Goal: Task Accomplishment & Management: Use online tool/utility

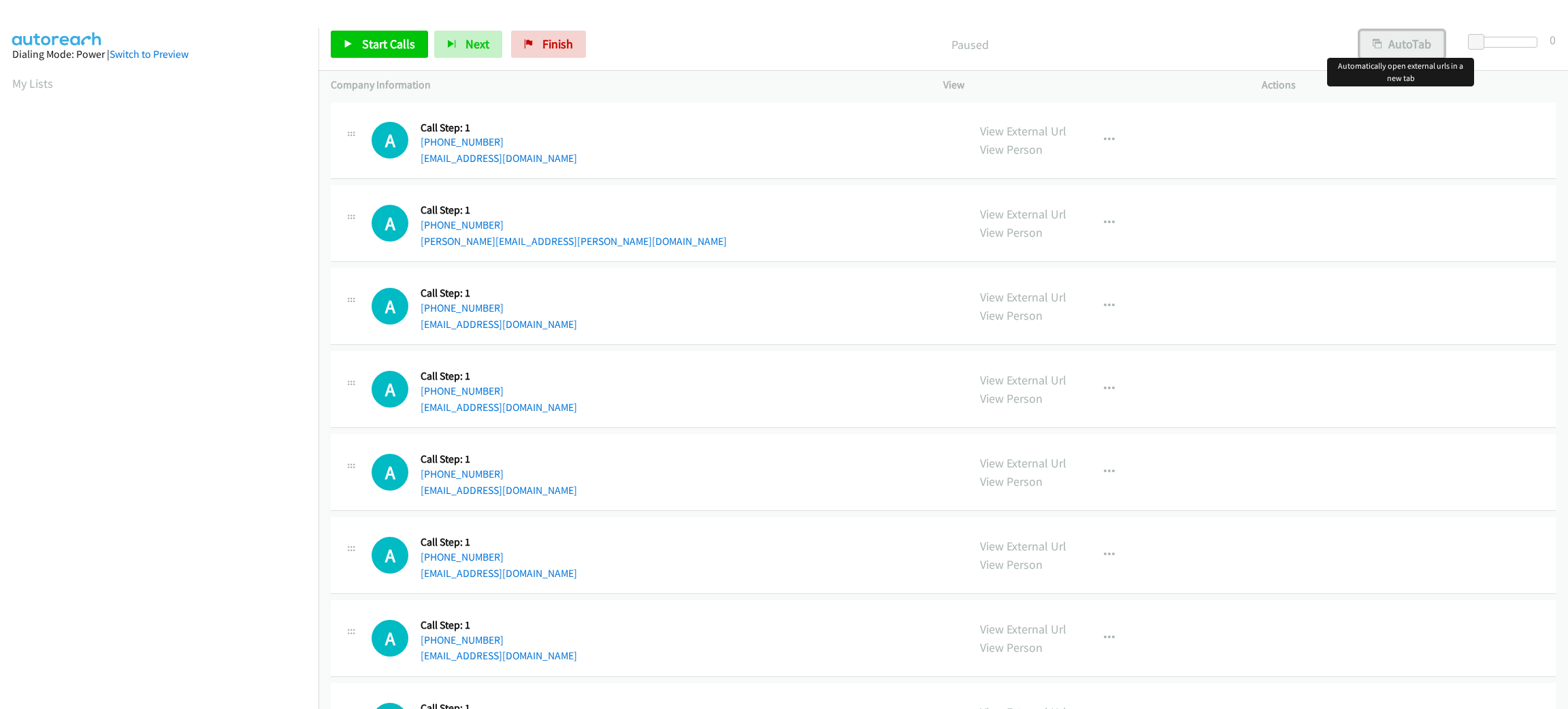
click at [1418, 43] on button "AutoTab" at bounding box center [1402, 44] width 84 height 27
click at [1471, 43] on span at bounding box center [1476, 42] width 16 height 16
click at [1479, 40] on span at bounding box center [1480, 42] width 16 height 16
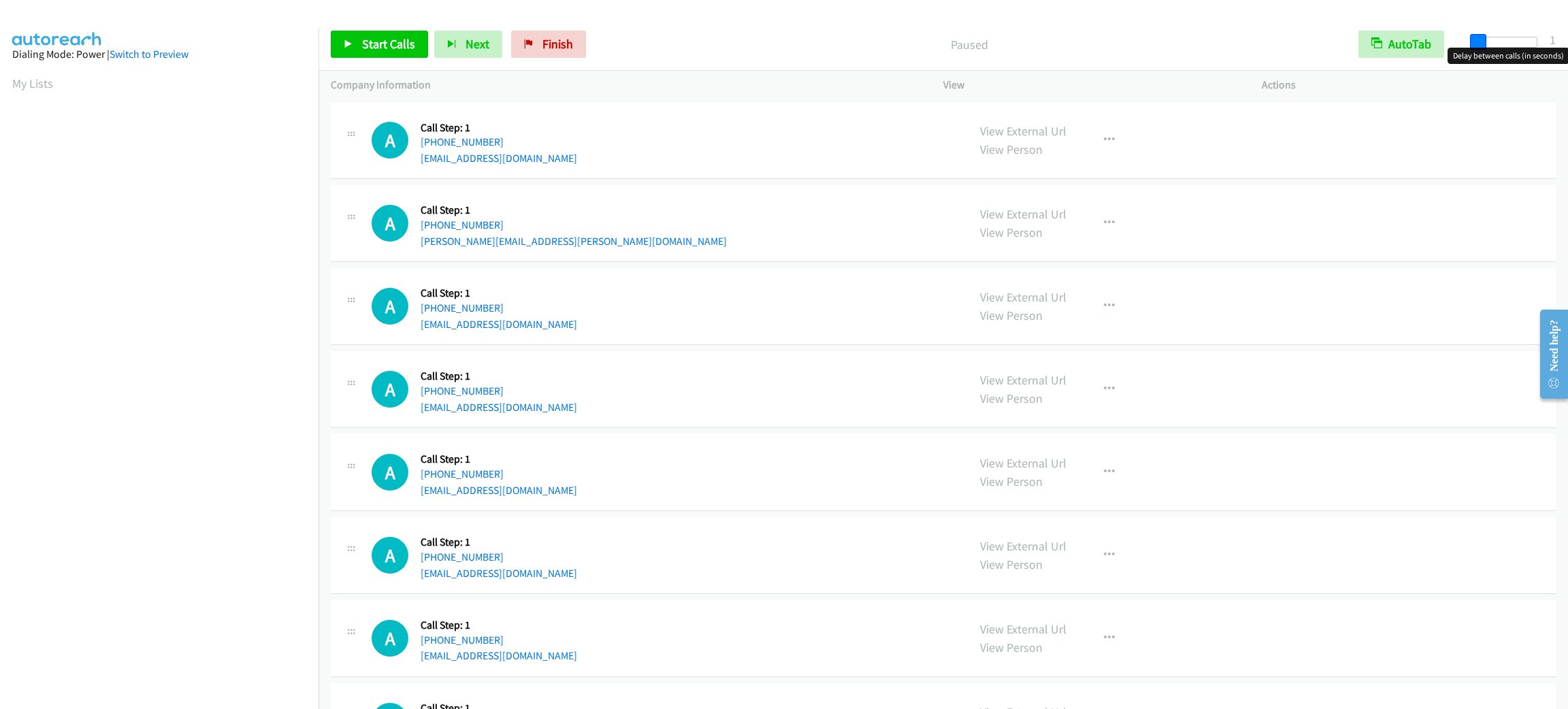
click at [1475, 40] on span at bounding box center [1478, 42] width 16 height 16
click at [761, 307] on div "A Callback Scheduled Call Step: 1 America/Los_Angeles [PHONE_NUMBER] [EMAIL_ADD…" at bounding box center [664, 307] width 584 height 52
click at [362, 42] on span "Start Calls" at bounding box center [389, 44] width 53 height 16
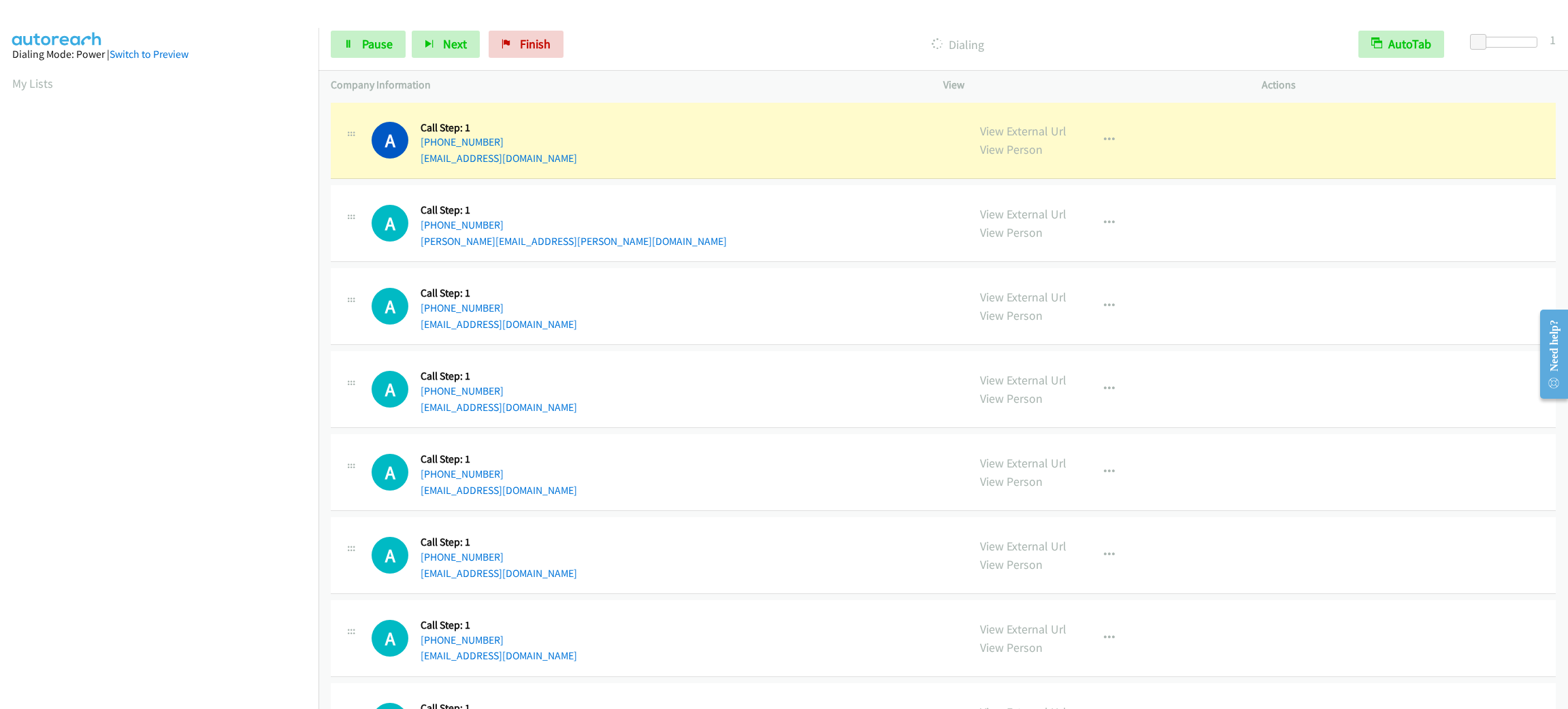
scroll to position [59, 0]
click at [1035, 130] on link "View External Url" at bounding box center [1023, 130] width 87 height 16
click at [375, 39] on span "Pause" at bounding box center [377, 44] width 30 height 16
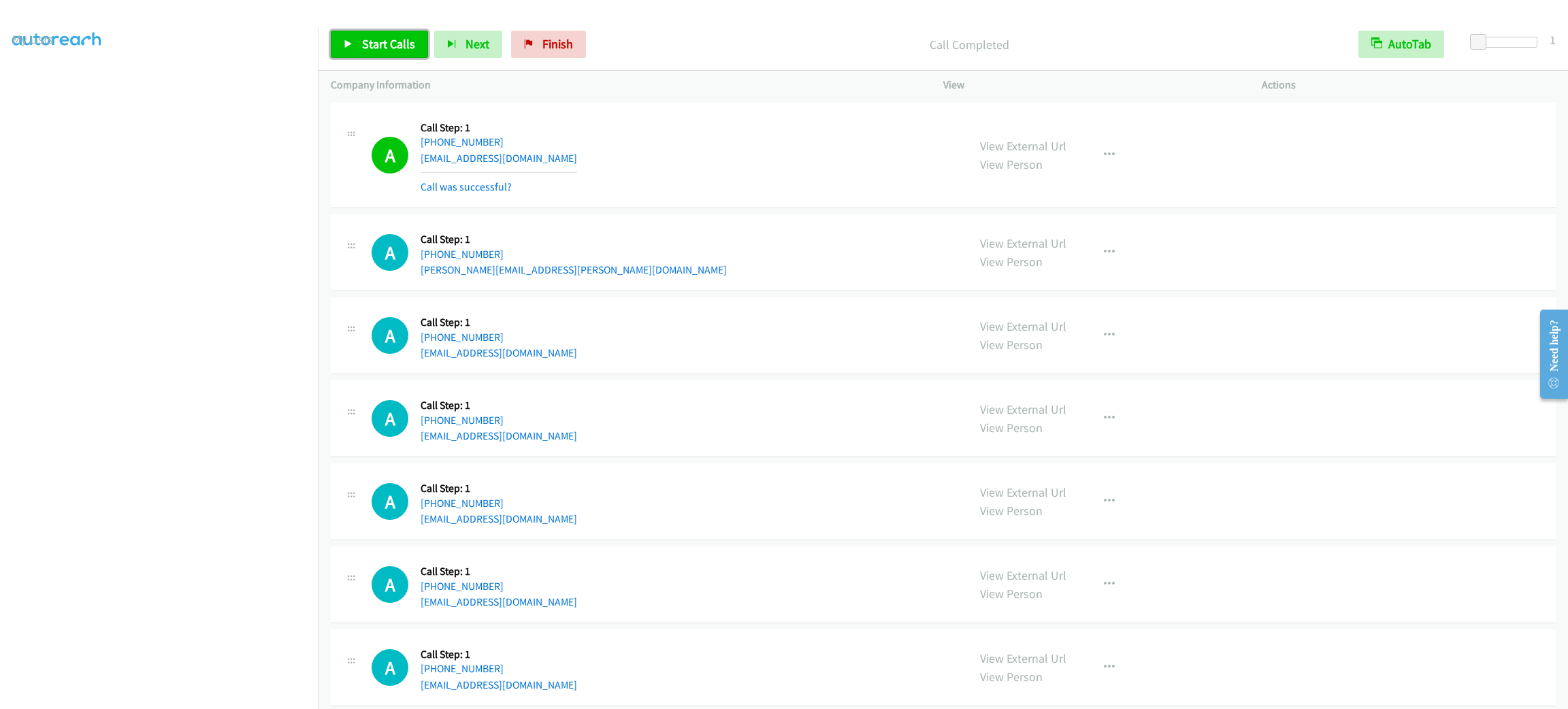
click at [389, 52] on link "Start Calls" at bounding box center [379, 44] width 97 height 27
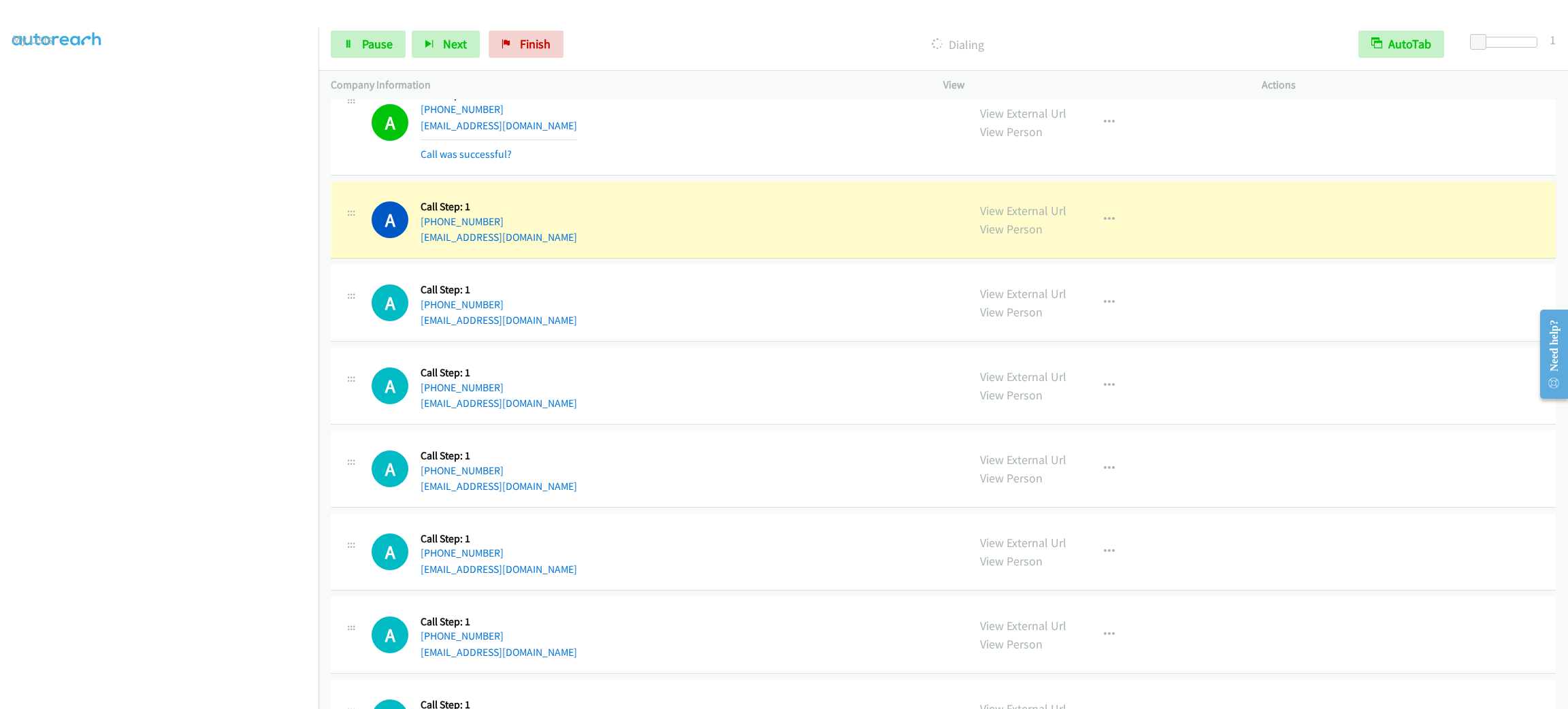
scroll to position [918, 0]
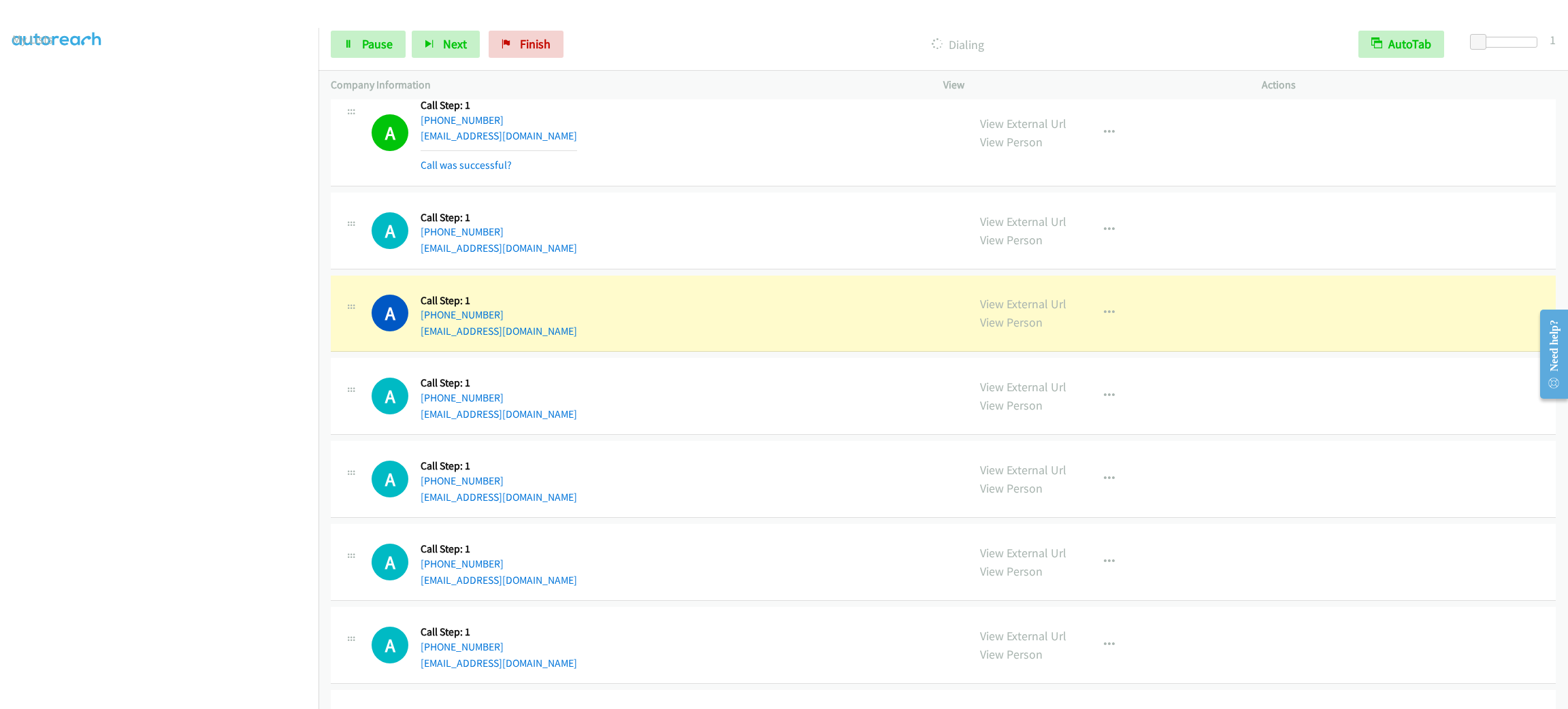
click at [793, 285] on div "A Callback Scheduled Call Step: 1 [GEOGRAPHIC_DATA]/[GEOGRAPHIC_DATA] [PHONE_NU…" at bounding box center [944, 314] width 1225 height 77
click at [793, 284] on div "A Callback Scheduled Call Step: 1 [GEOGRAPHIC_DATA]/[GEOGRAPHIC_DATA] [PHONE_NU…" at bounding box center [944, 314] width 1225 height 77
click at [793, 283] on div "A Callback Scheduled Call Step: 1 [GEOGRAPHIC_DATA]/[GEOGRAPHIC_DATA] [PHONE_NU…" at bounding box center [944, 314] width 1225 height 77
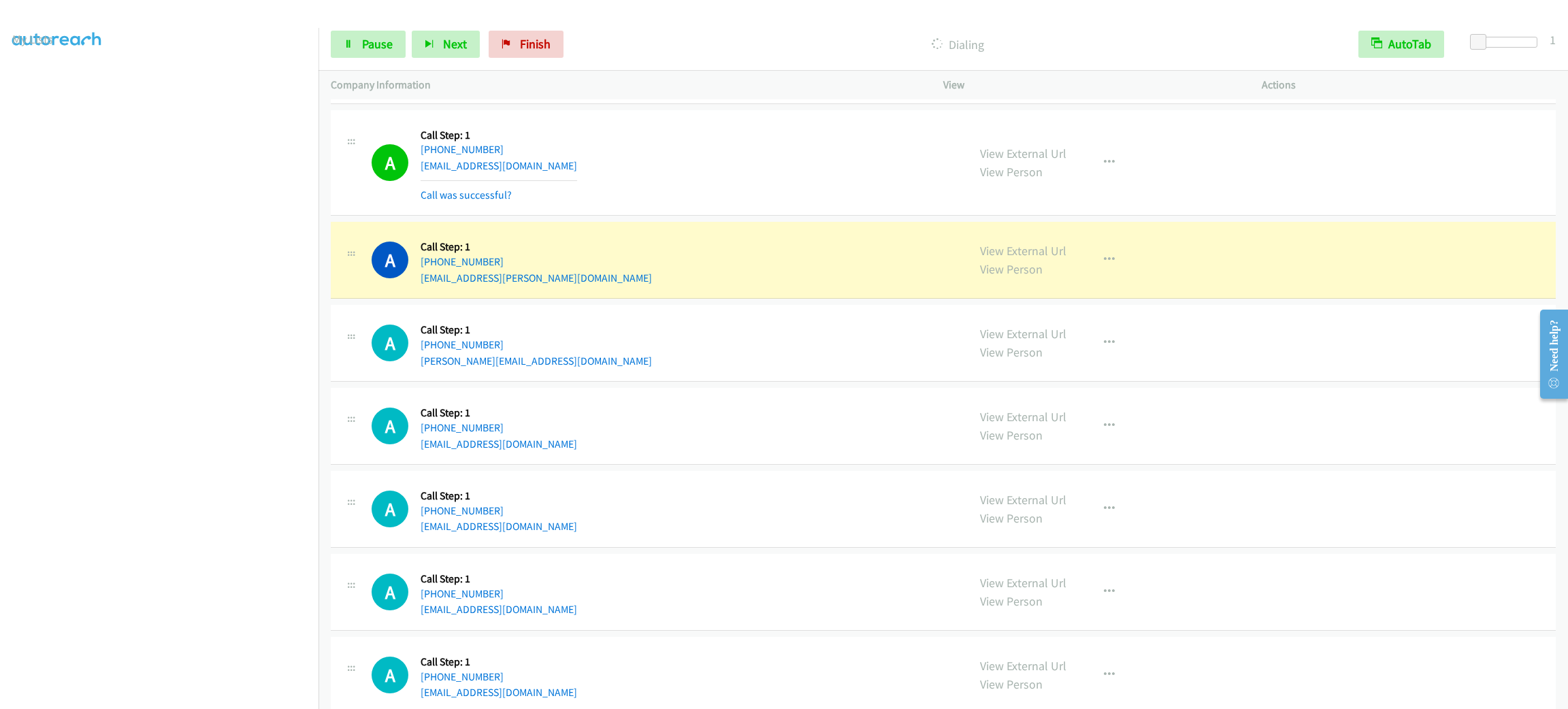
scroll to position [1634, 0]
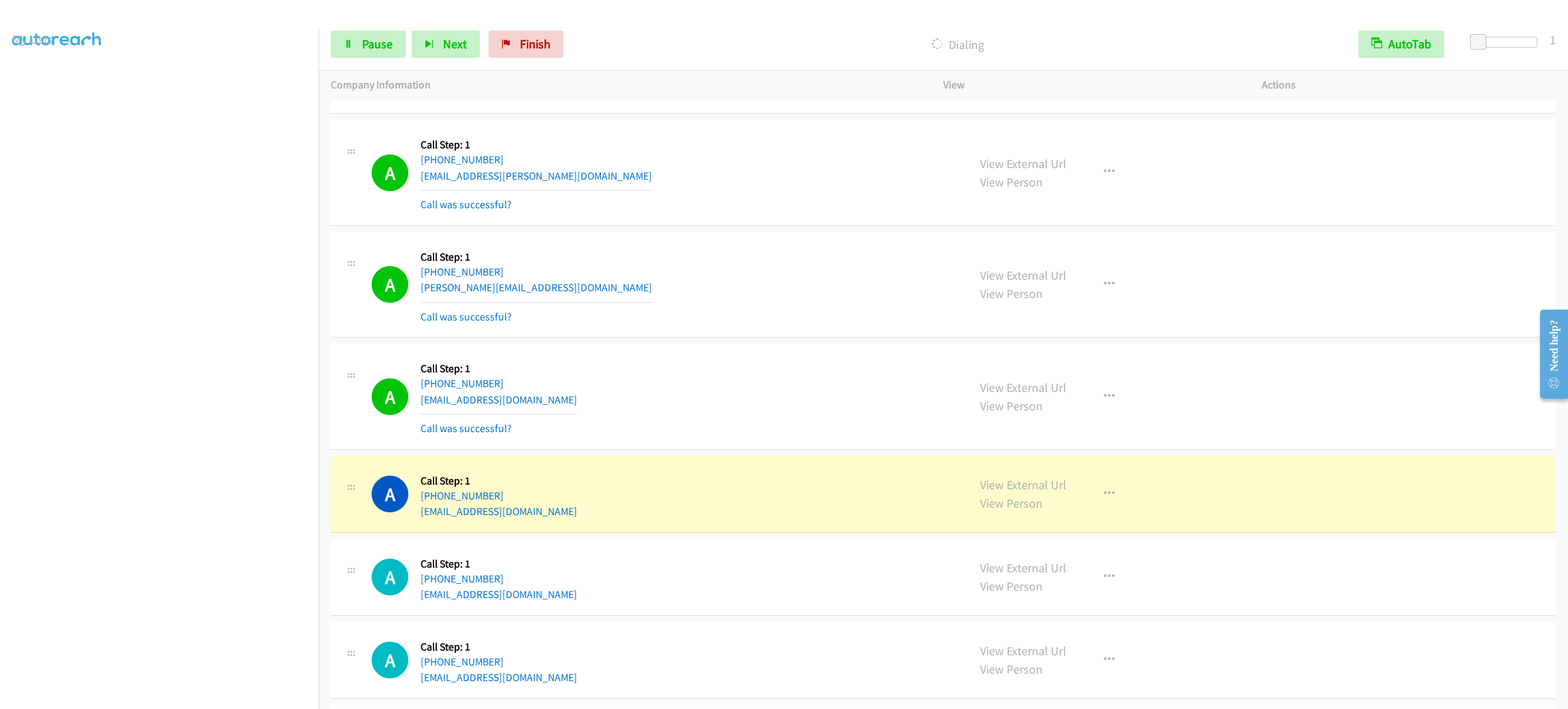
click at [667, 450] on div "A Callback Scheduled Call Step: 1 America/New_York [PHONE_NUMBER] [EMAIL_ADDRES…" at bounding box center [944, 396] width 1225 height 106
click at [670, 447] on div "A Callback Scheduled Call Step: 1 America/New_York [PHONE_NUMBER] [EMAIL_ADDRES…" at bounding box center [944, 396] width 1225 height 106
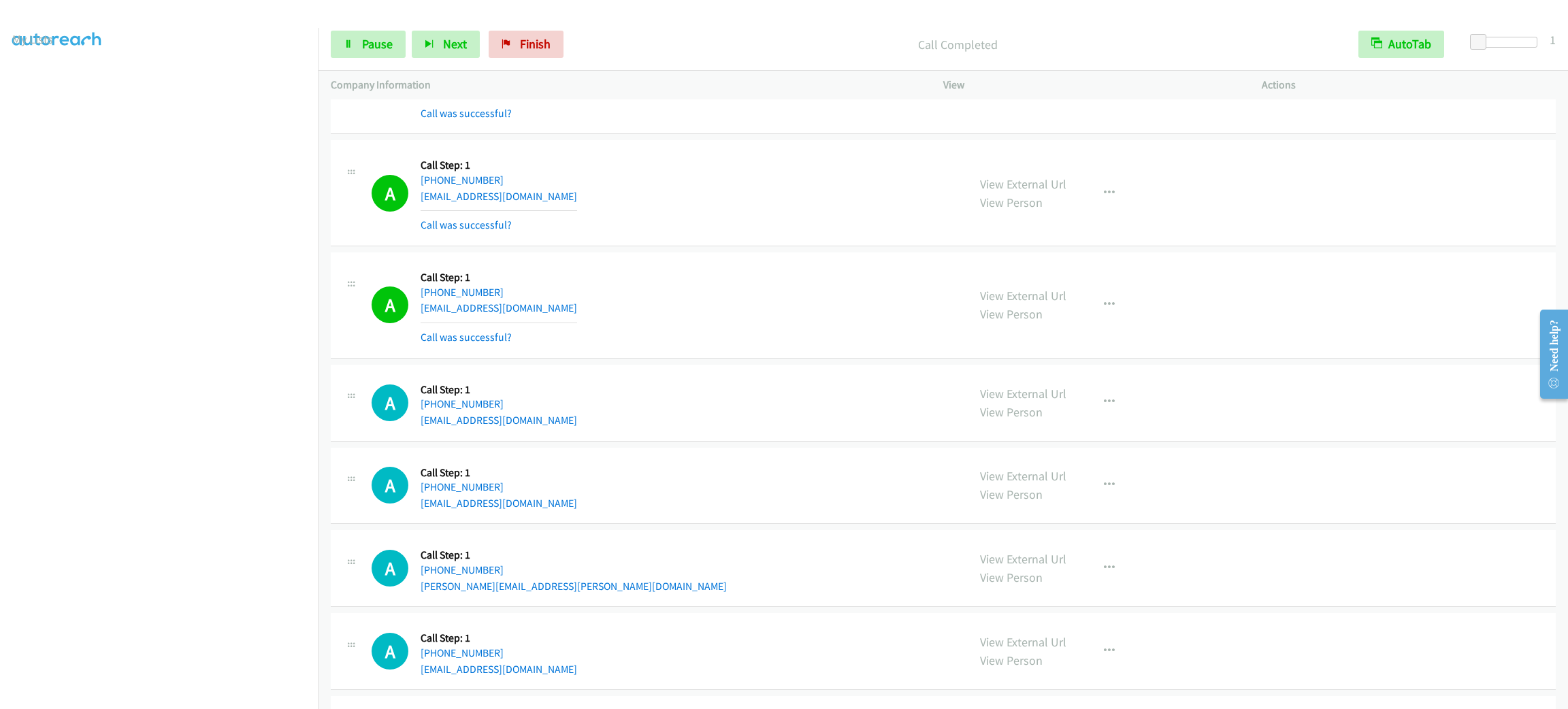
click at [1121, 299] on div "View External Url View Person View External Url Email Schedule/Manage Callback …" at bounding box center [1133, 304] width 331 height 81
click at [1112, 306] on button "button" at bounding box center [1110, 304] width 37 height 27
click at [1104, 435] on link "Add to do not call list" at bounding box center [1036, 421] width 181 height 27
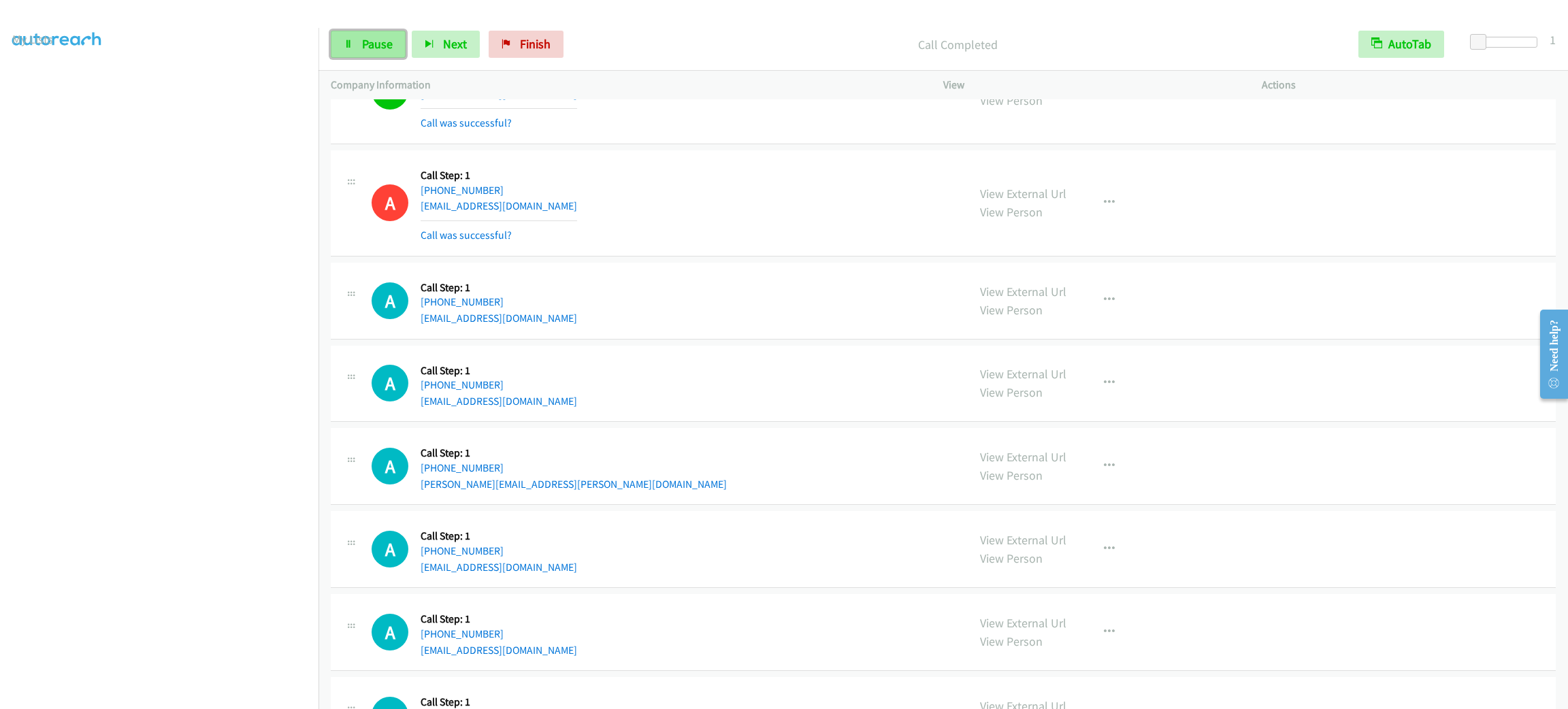
click at [353, 35] on link "Pause" at bounding box center [368, 44] width 75 height 27
click at [353, 35] on link "Start Calls" at bounding box center [379, 44] width 97 height 27
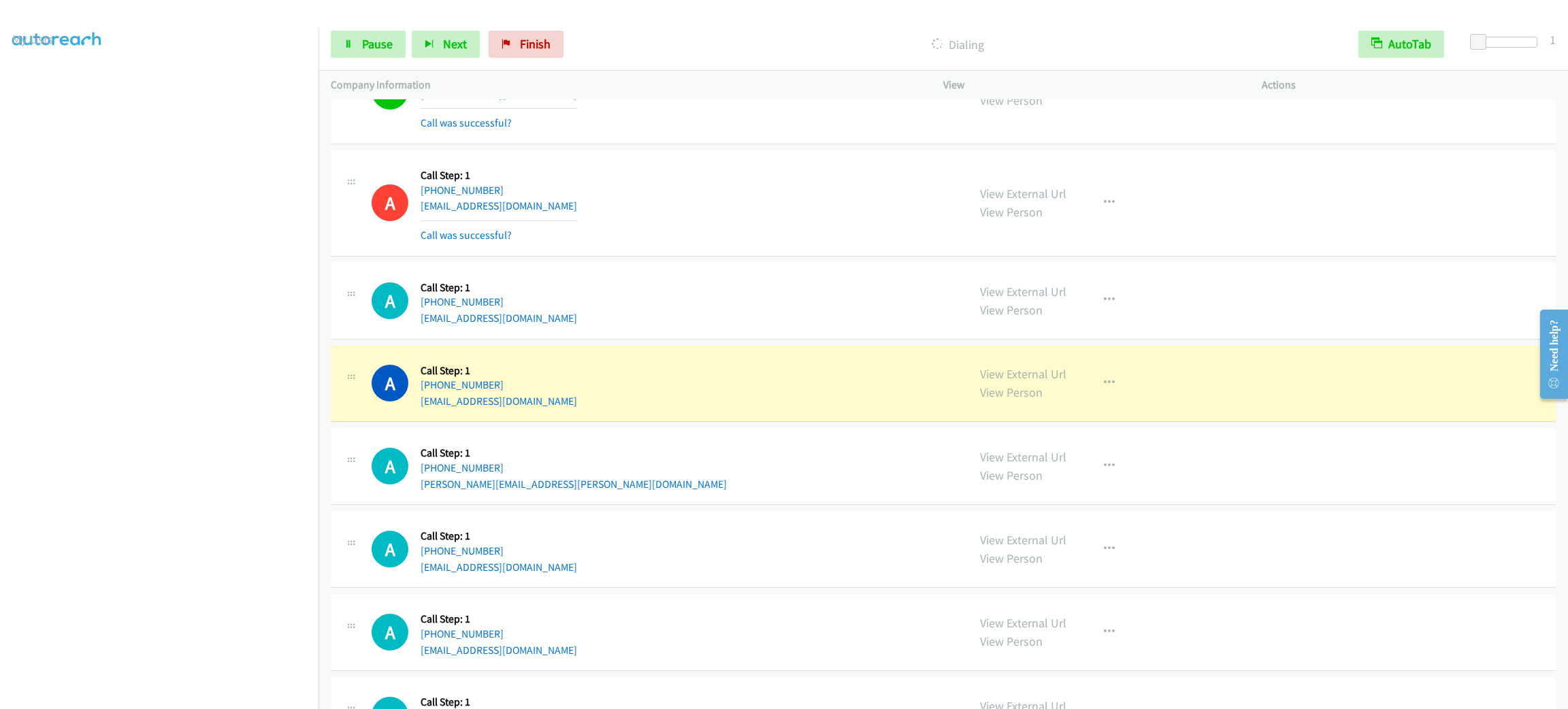
scroll to position [2143, 0]
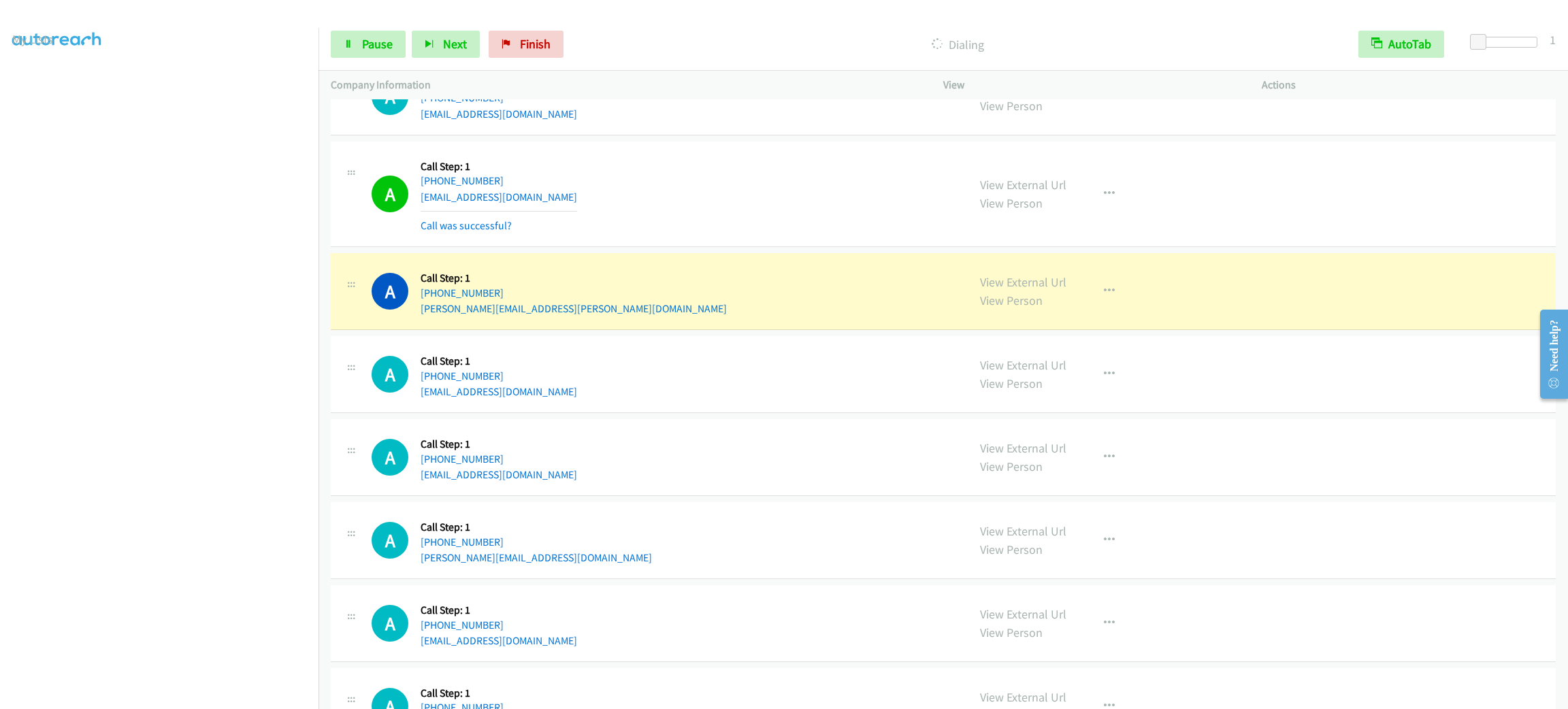
drag, startPoint x: 1182, startPoint y: 283, endPoint x: 1083, endPoint y: 289, distance: 99.2
click at [1181, 283] on div "View External Url View Person View External Url Email Schedule/Manage Callback …" at bounding box center [1133, 291] width 331 height 52
click at [1091, 294] on button "button" at bounding box center [1110, 291] width 37 height 27
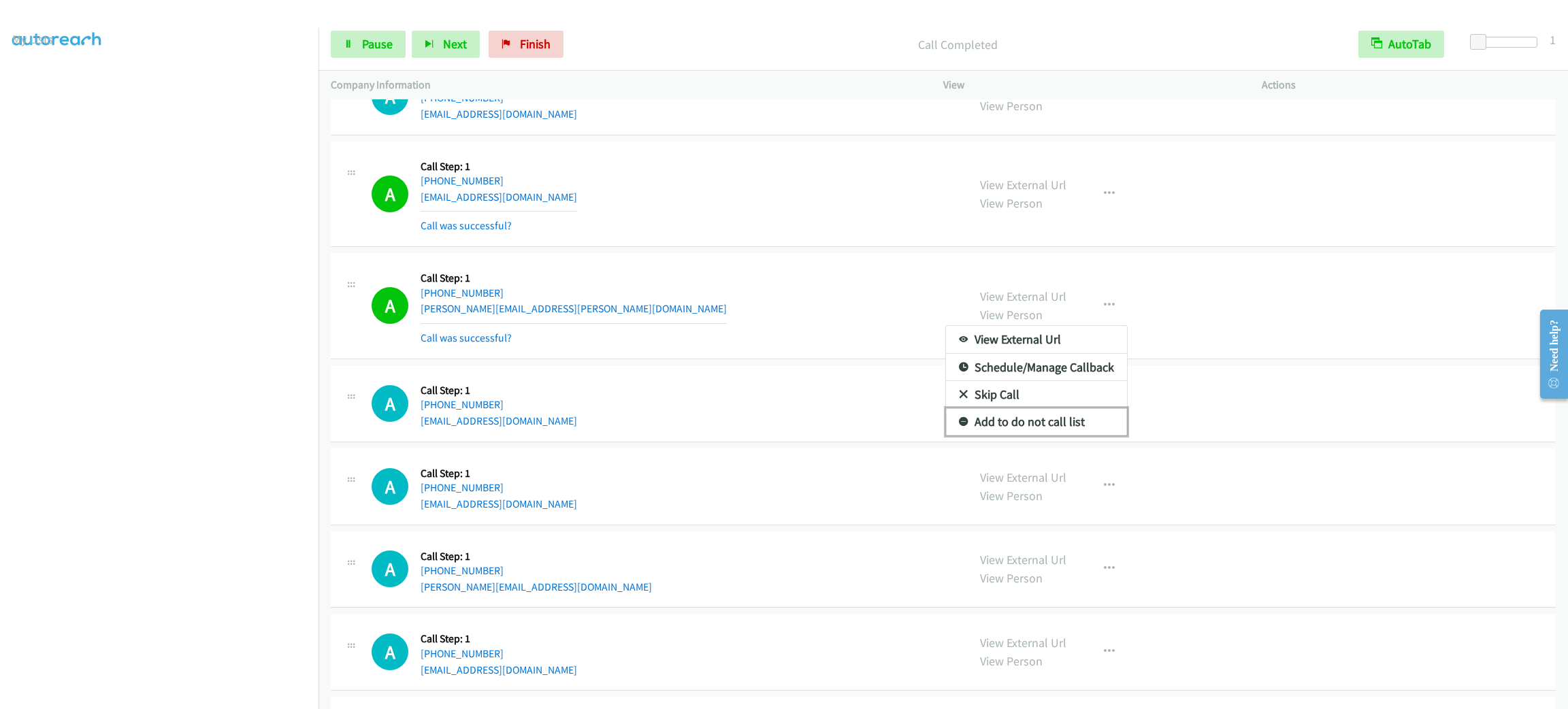
click at [1076, 416] on link "Add to do not call list" at bounding box center [1036, 422] width 181 height 27
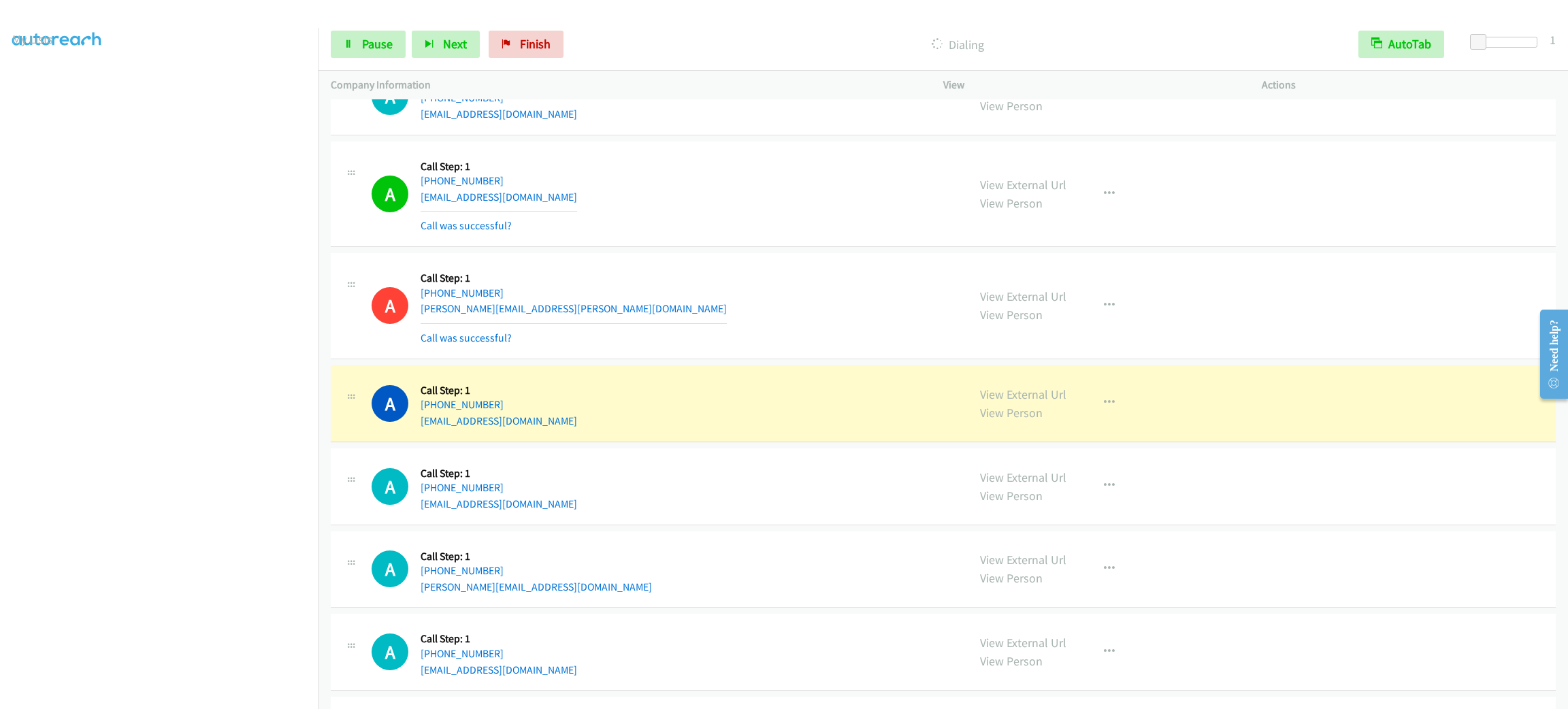
scroll to position [2348, 0]
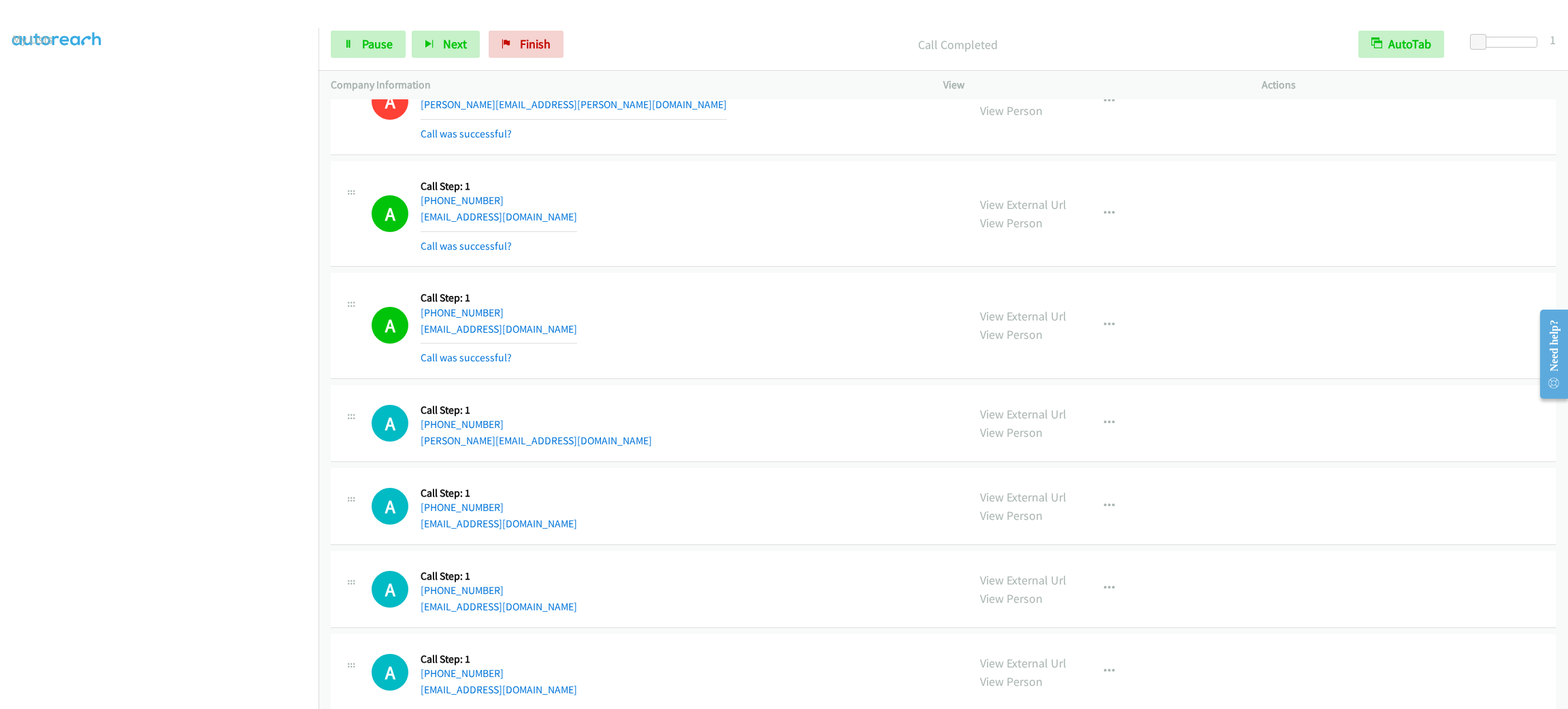
click at [695, 142] on div "A Callback Scheduled Call Step: 1 America/Los_Angeles [PHONE_NUMBER] [PERSON_NA…" at bounding box center [664, 101] width 584 height 81
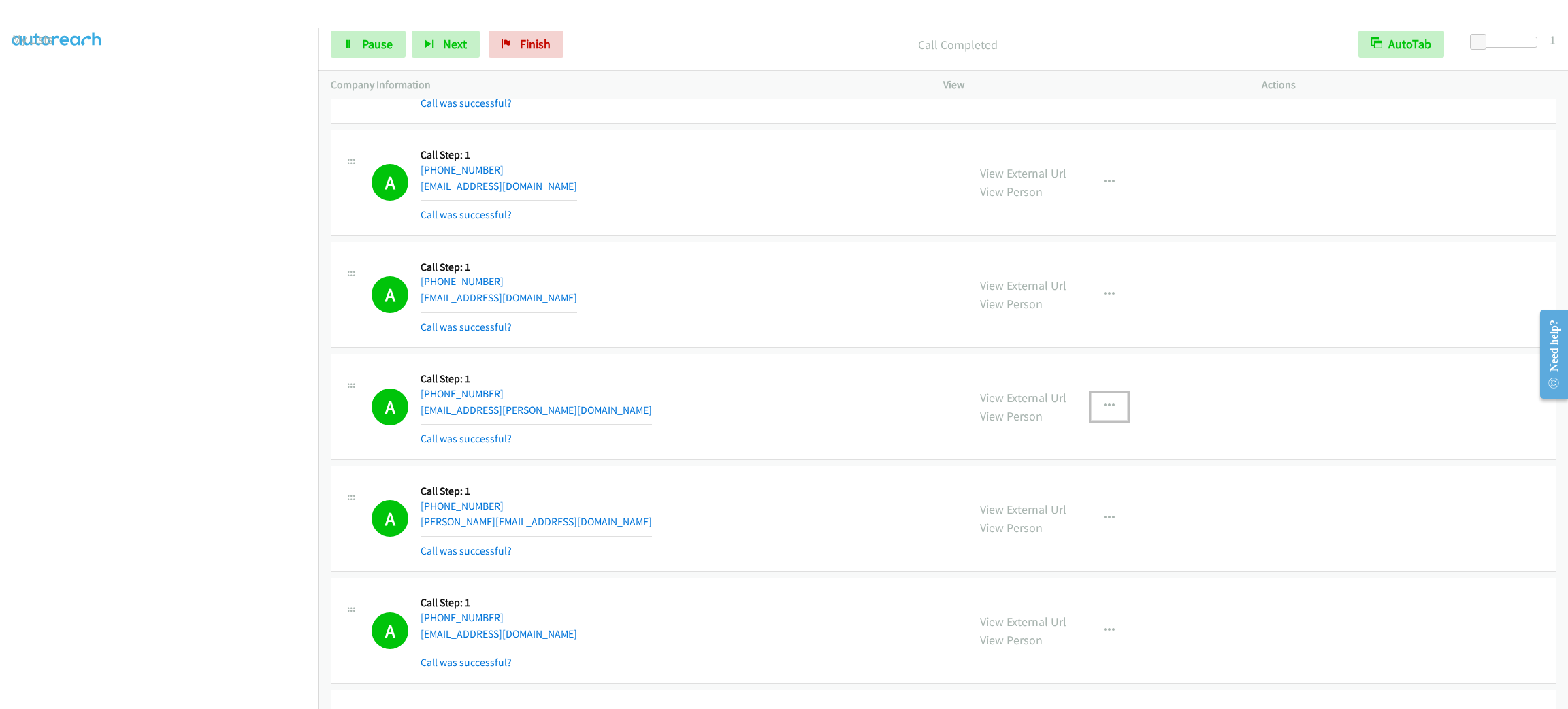
click at [1093, 402] on button "button" at bounding box center [1110, 406] width 37 height 27
click at [1072, 523] on link "Add to do not call list" at bounding box center [1036, 522] width 181 height 27
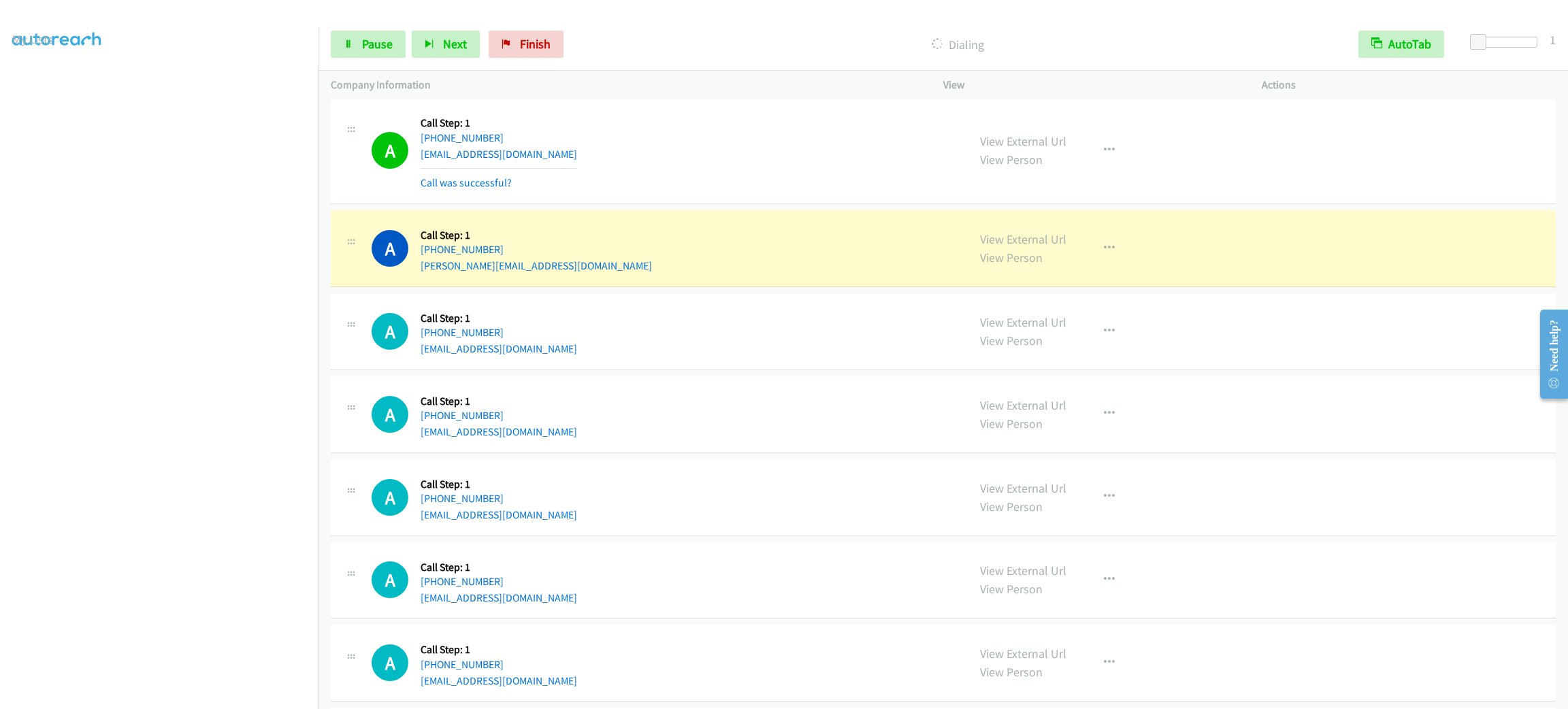
scroll to position [2625, 0]
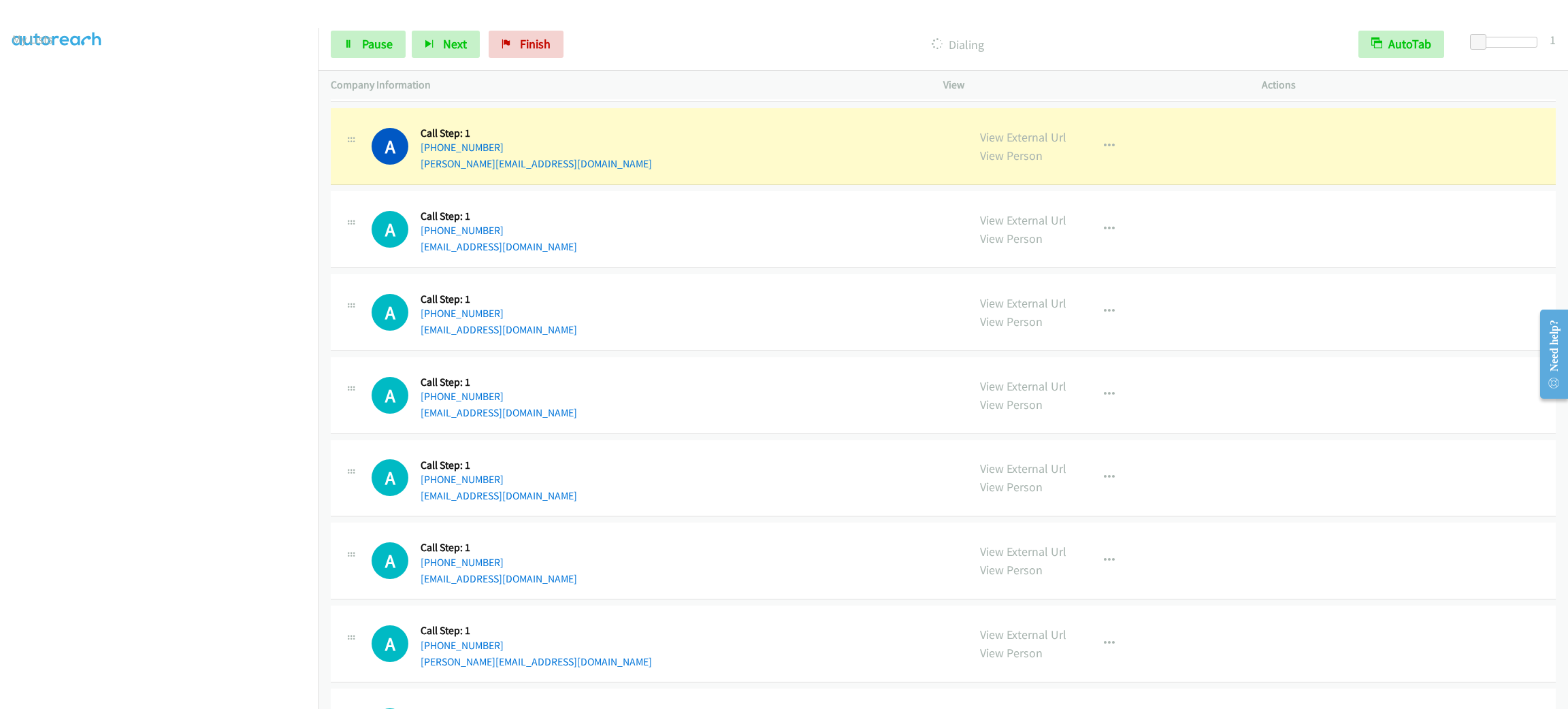
click at [652, 165] on div "A Callback Scheduled Call Step: 1 America/New_York [PHONE_NUMBER] [PERSON_NAME]…" at bounding box center [664, 147] width 584 height 52
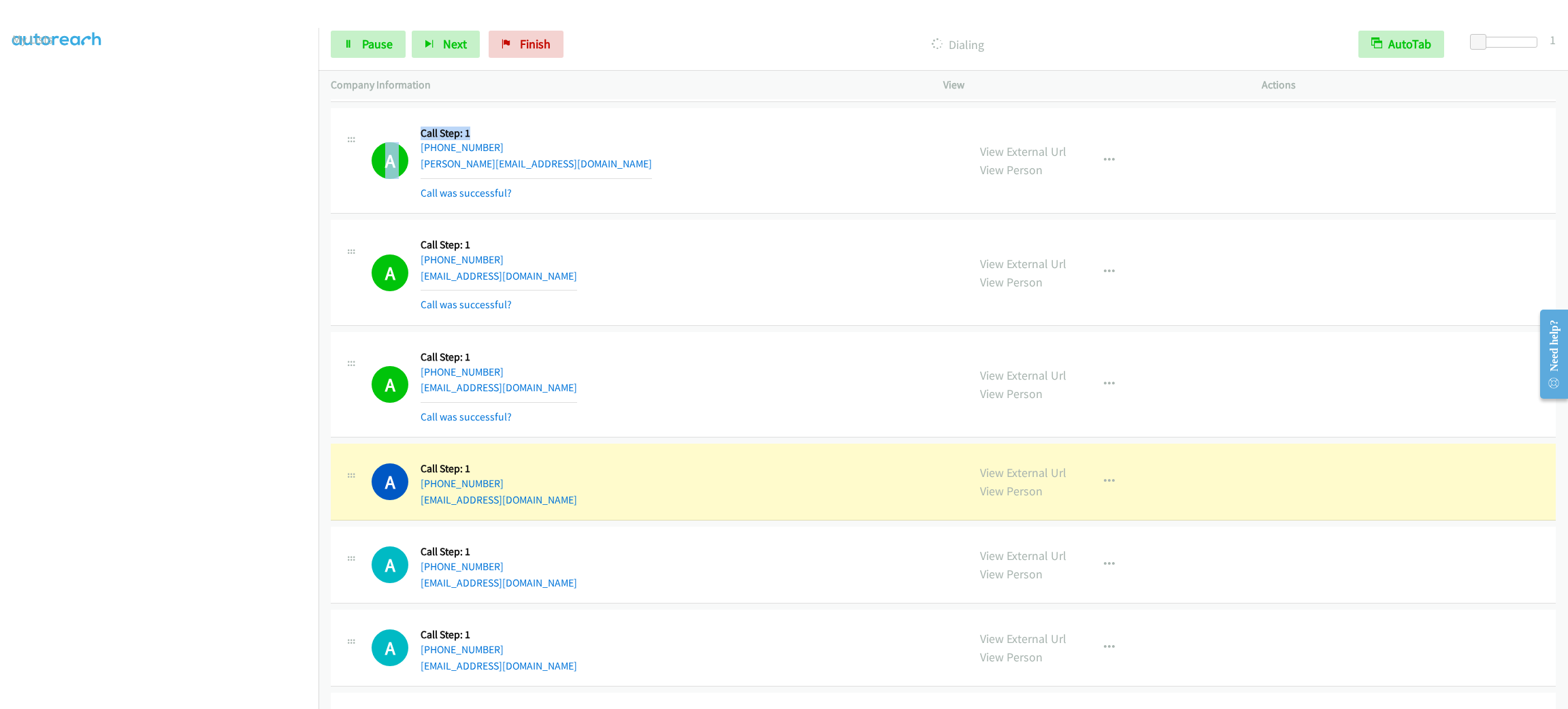
drag, startPoint x: 498, startPoint y: 137, endPoint x: 414, endPoint y: 143, distance: 84.2
click at [414, 143] on div "A Callback Scheduled Call Step: 1 America/New_York [PHONE_NUMBER] [PERSON_NAME]…" at bounding box center [664, 161] width 584 height 81
click at [421, 130] on h5 "Call Step: 1" at bounding box center [536, 133] width 231 height 13
drag, startPoint x: 415, startPoint y: 133, endPoint x: 524, endPoint y: 130, distance: 109.0
click at [524, 130] on div "A Callback Scheduled Call Step: 1 America/New_York [PHONE_NUMBER] [PERSON_NAME]…" at bounding box center [664, 161] width 584 height 81
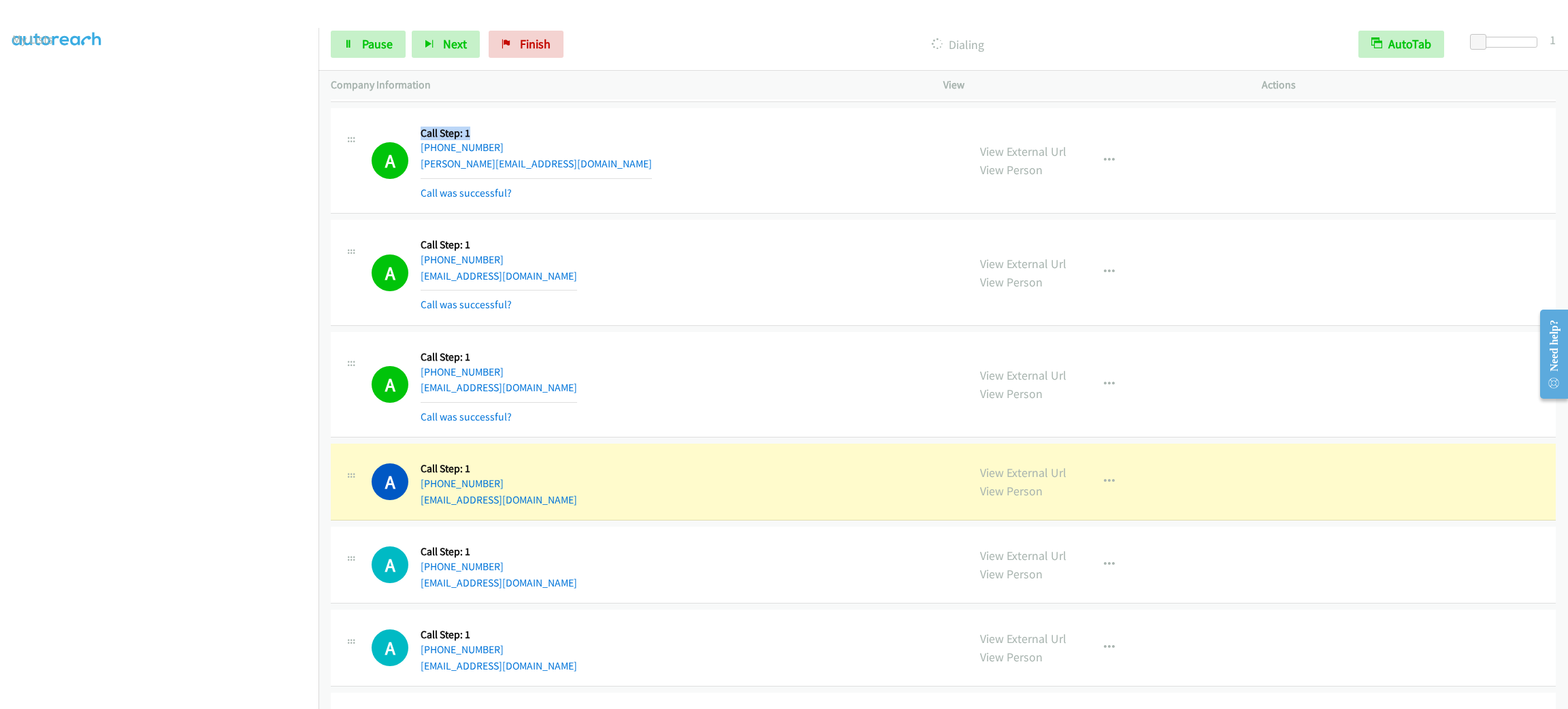
click at [527, 130] on div "Callback Scheduled Call Step: 1 America/New_York [PHONE_NUMBER] [PERSON_NAME][E…" at bounding box center [536, 161] width 231 height 81
click at [590, 139] on div "A Callback Scheduled Call Step: 1 America/New_York [PHONE_NUMBER] [PERSON_NAME]…" at bounding box center [664, 161] width 584 height 81
click at [590, 137] on div "A Callback Scheduled Call Step: 1 America/New_York [PHONE_NUMBER] [PERSON_NAME]…" at bounding box center [664, 161] width 584 height 81
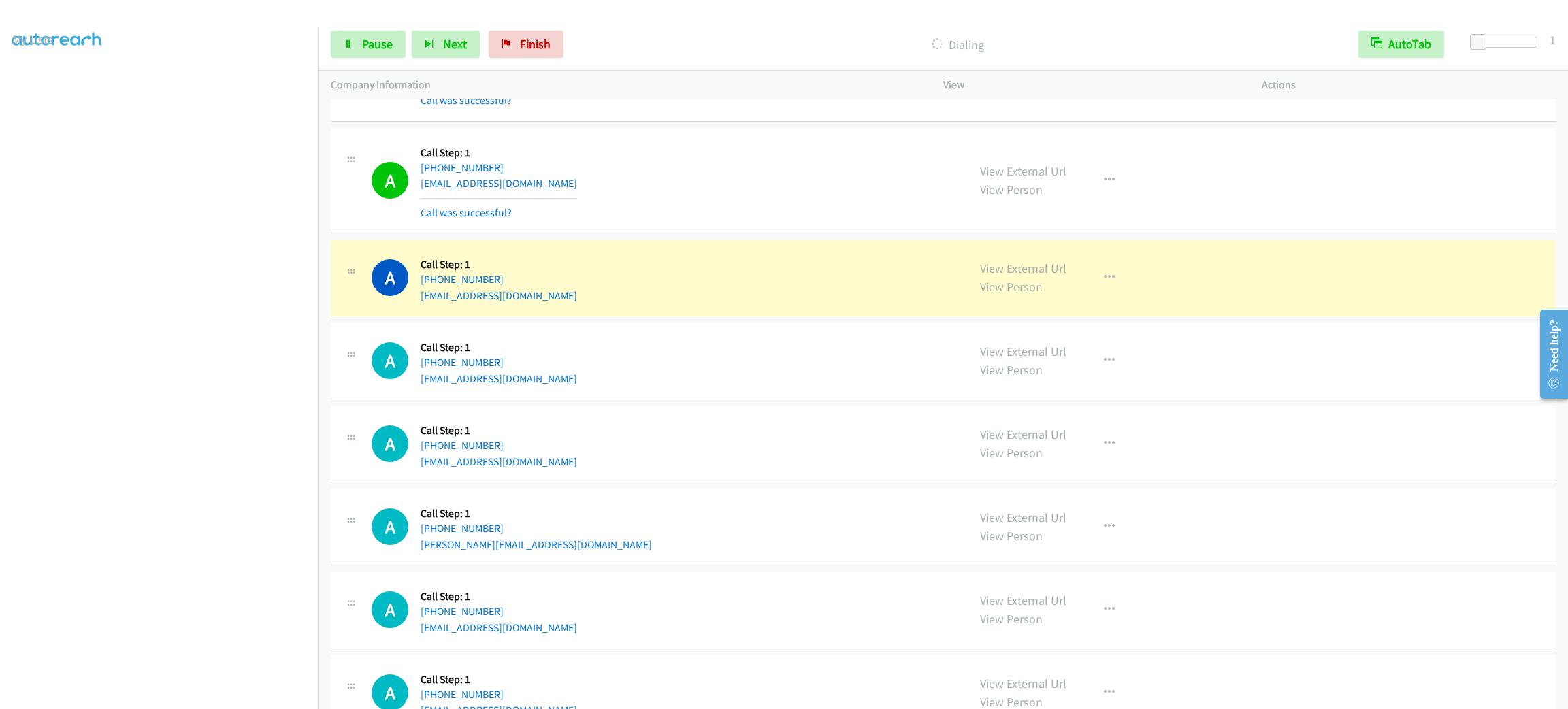
scroll to position [2931, 0]
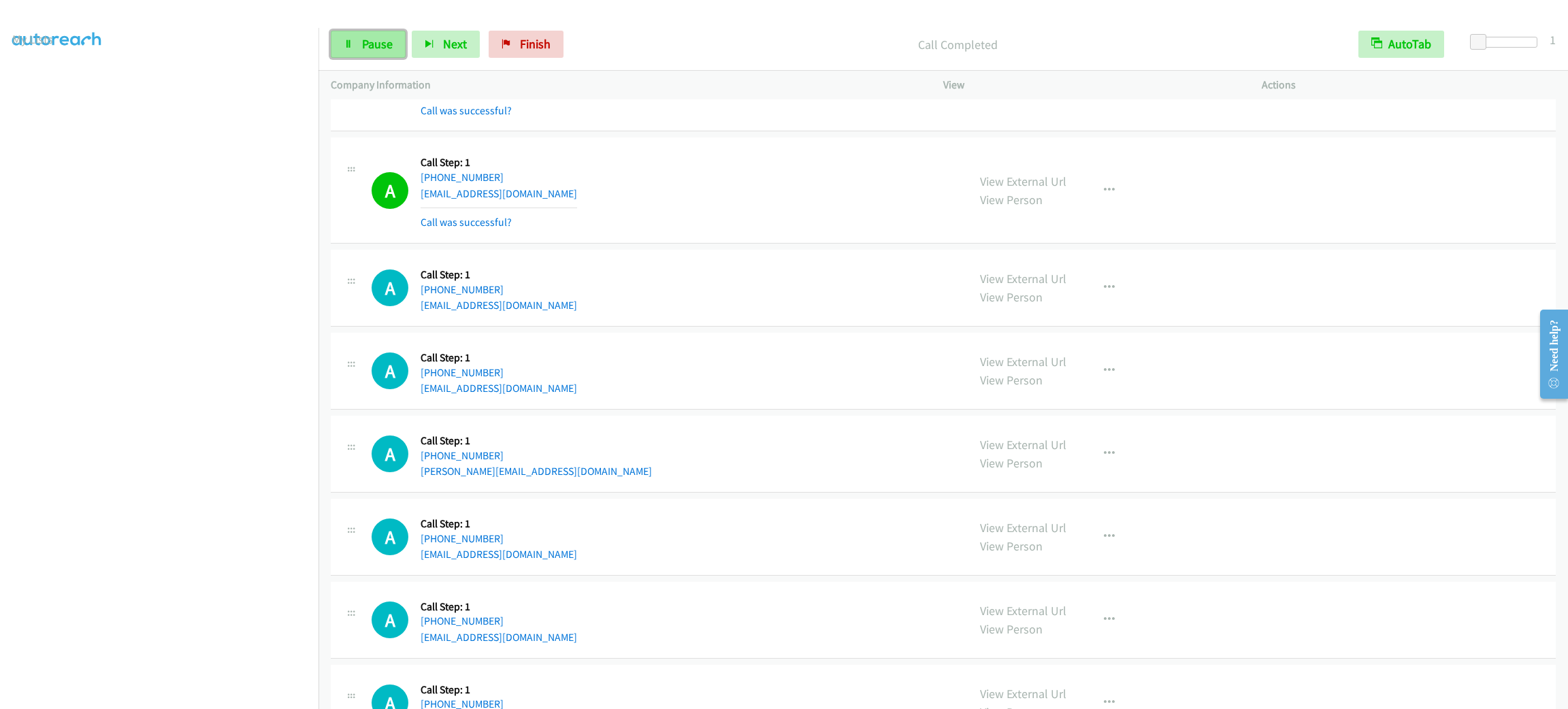
click at [384, 39] on span "Pause" at bounding box center [377, 44] width 30 height 16
click at [384, 39] on span "Start Calls" at bounding box center [389, 44] width 53 height 16
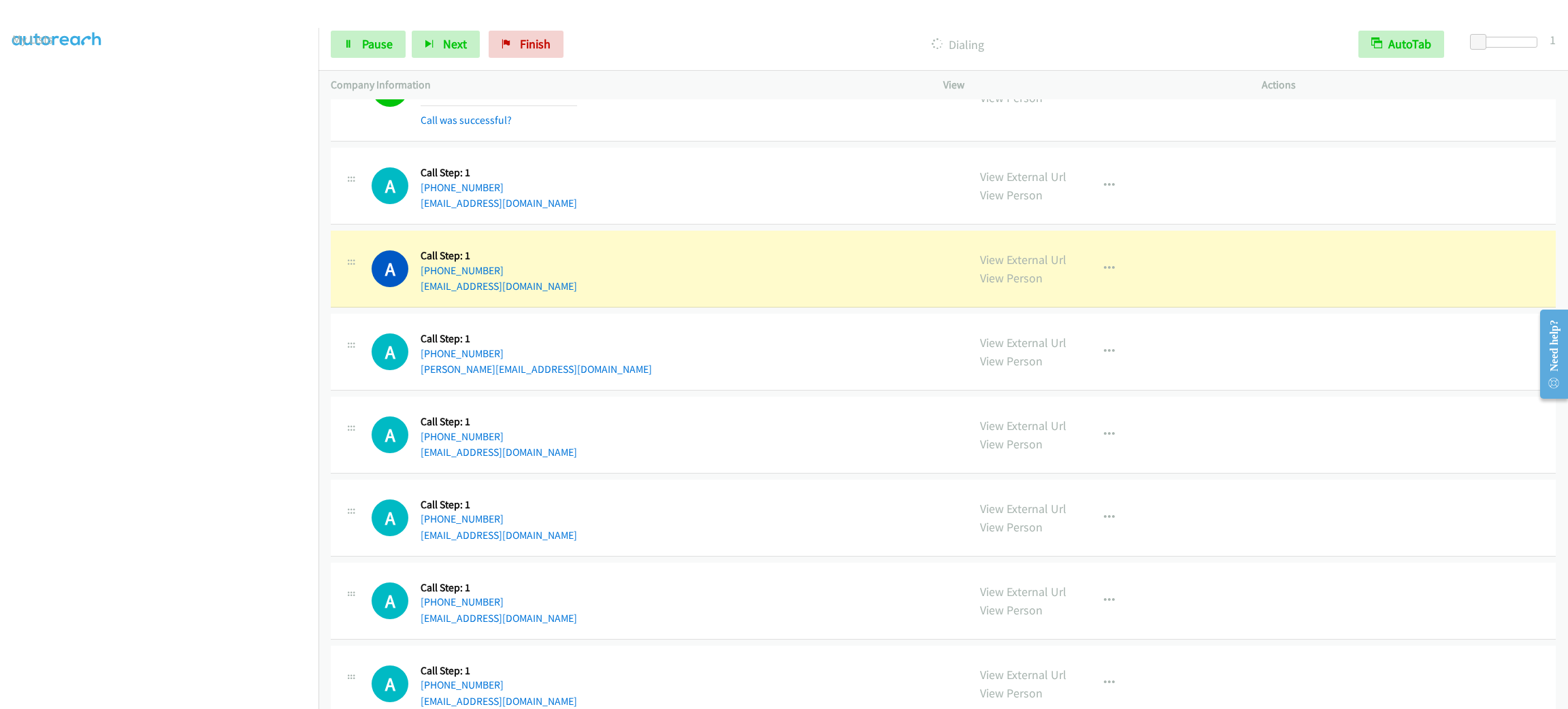
scroll to position [3135, 0]
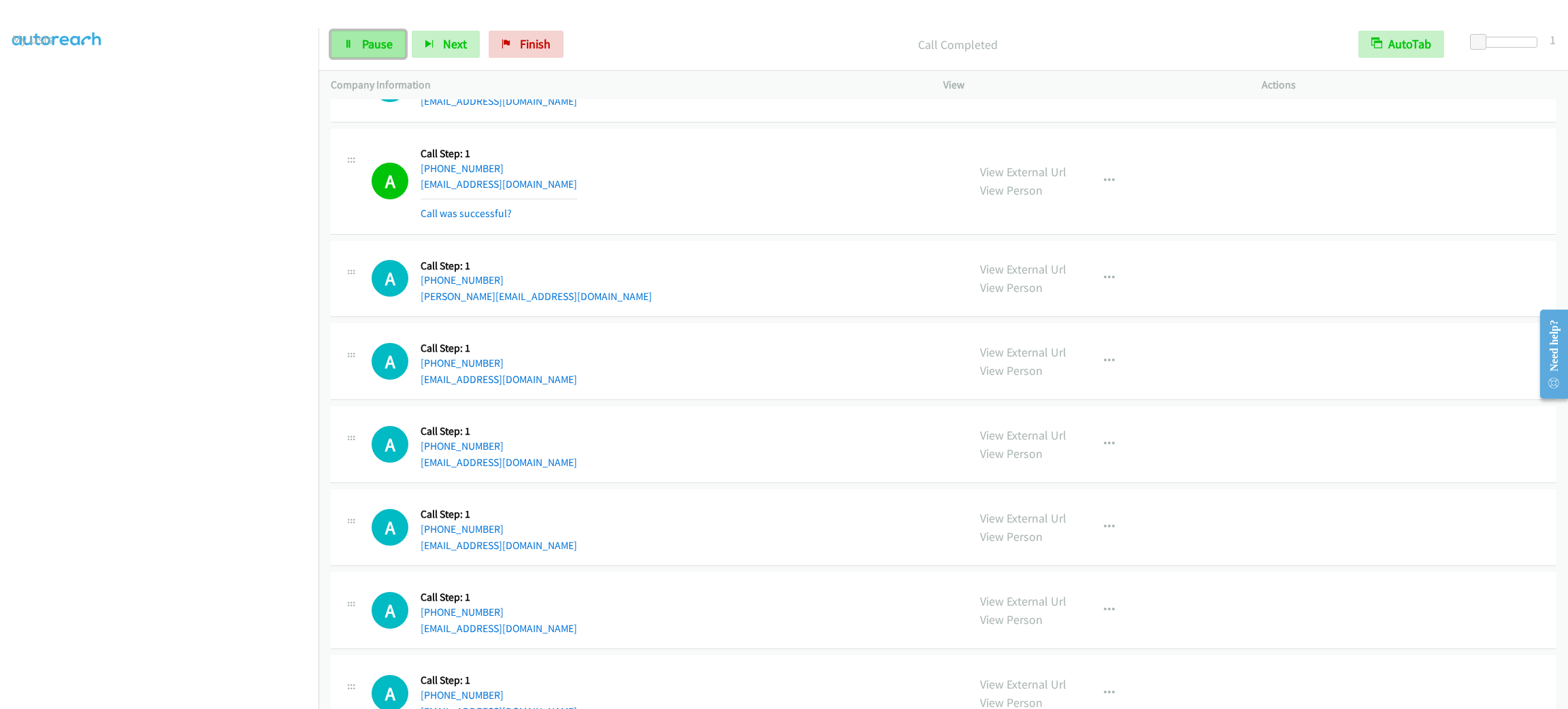
click at [366, 47] on span "Pause" at bounding box center [377, 44] width 30 height 16
click at [366, 47] on span "Start Calls" at bounding box center [389, 44] width 53 height 16
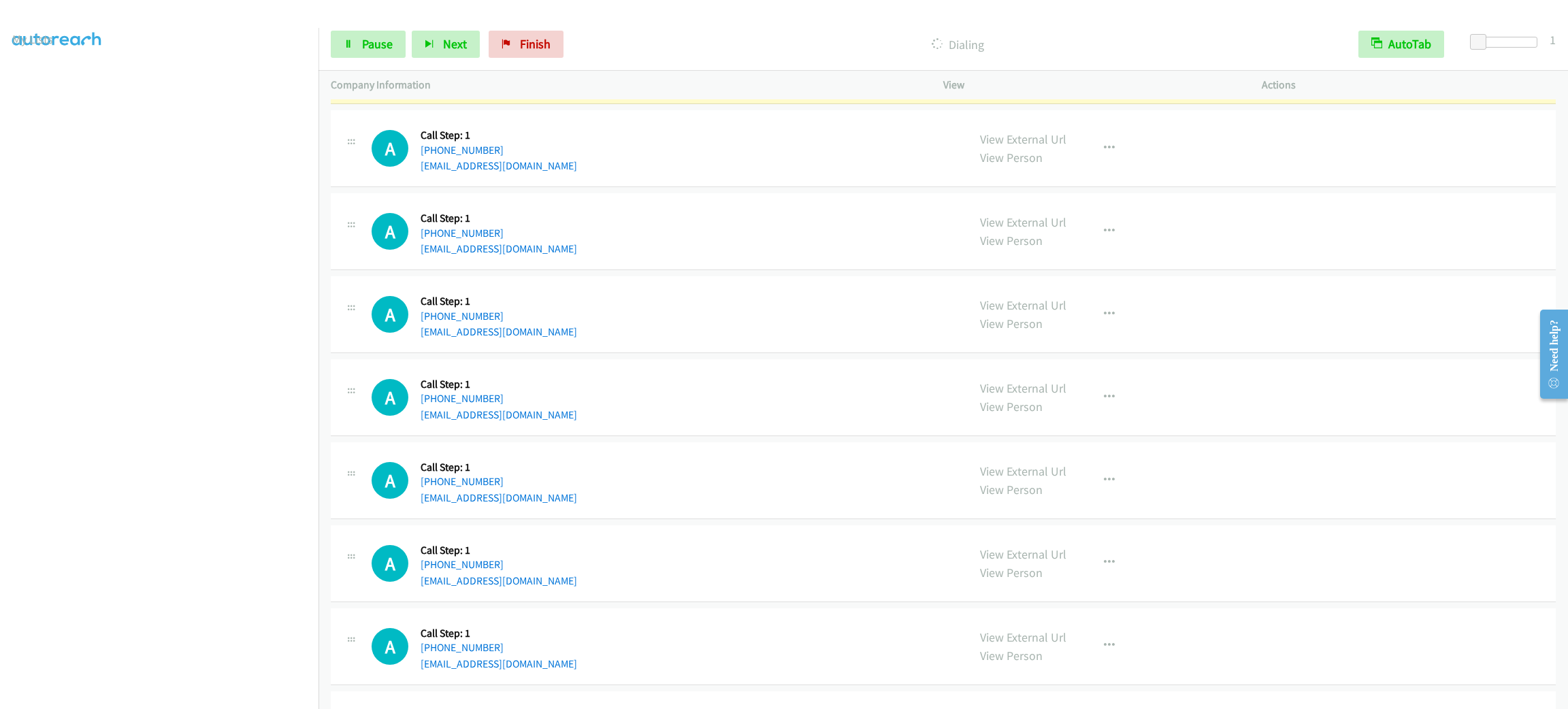
scroll to position [3441, 0]
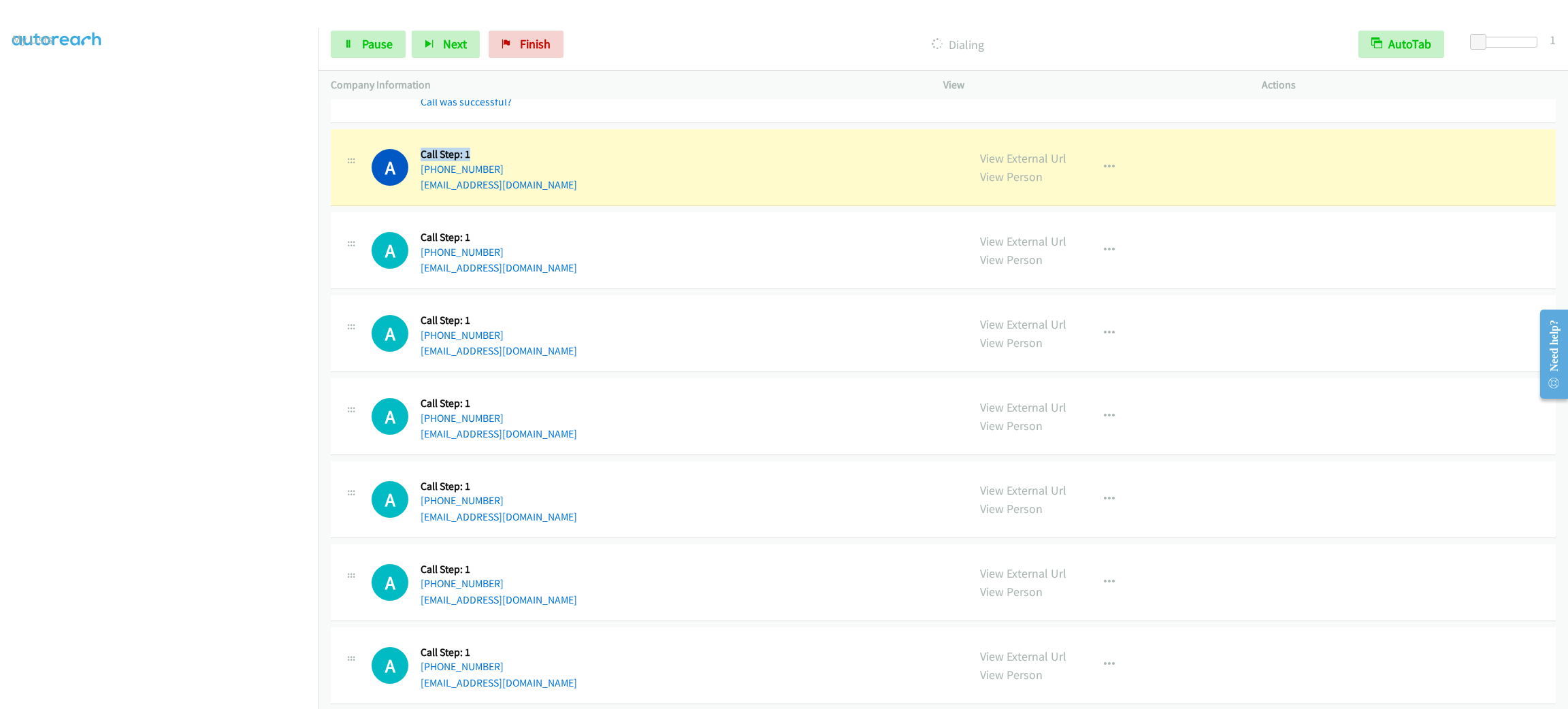
drag, startPoint x: 471, startPoint y: 155, endPoint x: 419, endPoint y: 156, distance: 52.0
click at [421, 156] on h5 "Call Step: 1" at bounding box center [498, 154] width 156 height 13
drag, startPoint x: 419, startPoint y: 156, endPoint x: 516, endPoint y: 155, distance: 97.0
click at [516, 155] on div "A Callback Scheduled Call Step: 1 America/New_York [PHONE_NUMBER] [EMAIL_ADDRES…" at bounding box center [664, 167] width 584 height 52
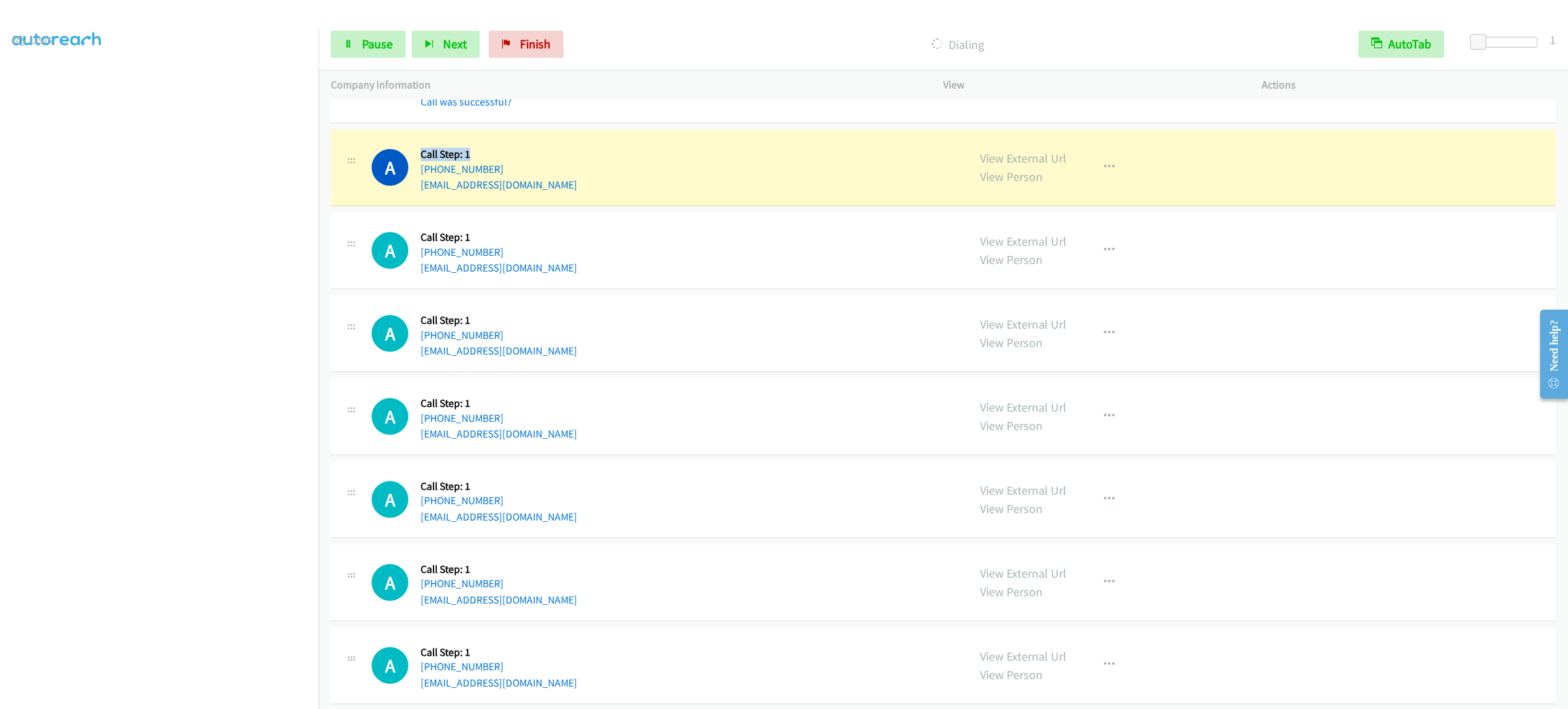
click at [516, 155] on div "A Callback Scheduled Call Step: 1 America/New_York [PHONE_NUMBER] [EMAIL_ADDRES…" at bounding box center [664, 167] width 584 height 52
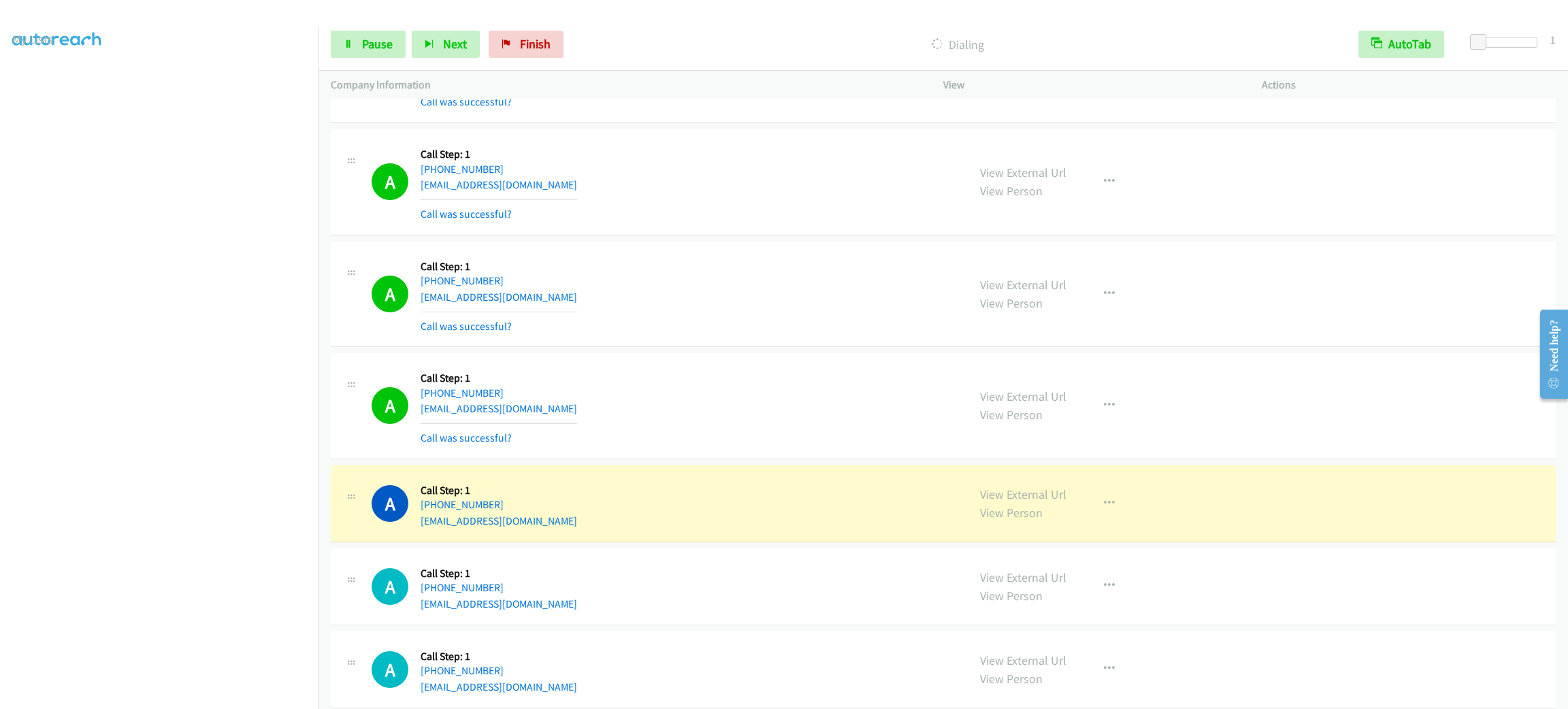
scroll to position [3646, 0]
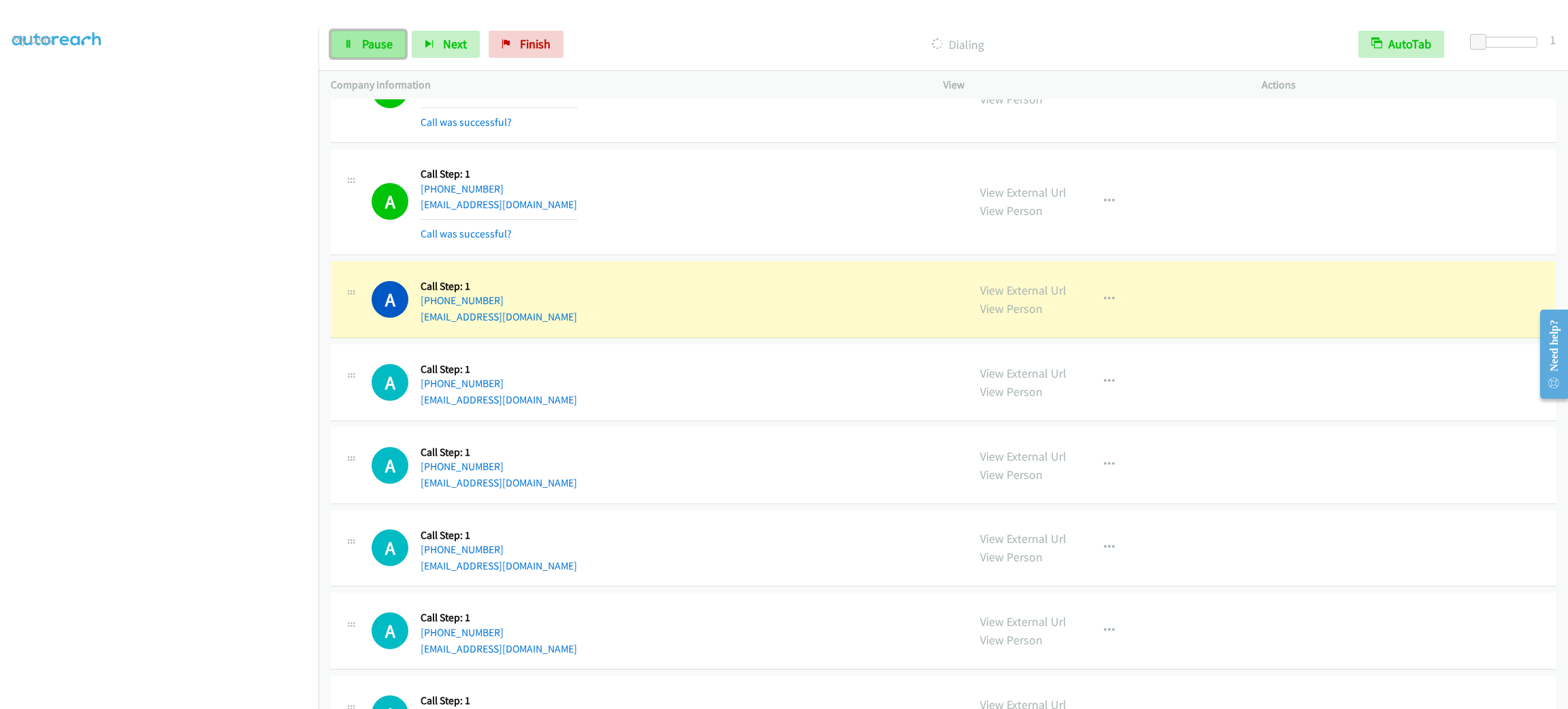
click at [364, 45] on span "Pause" at bounding box center [377, 44] width 30 height 16
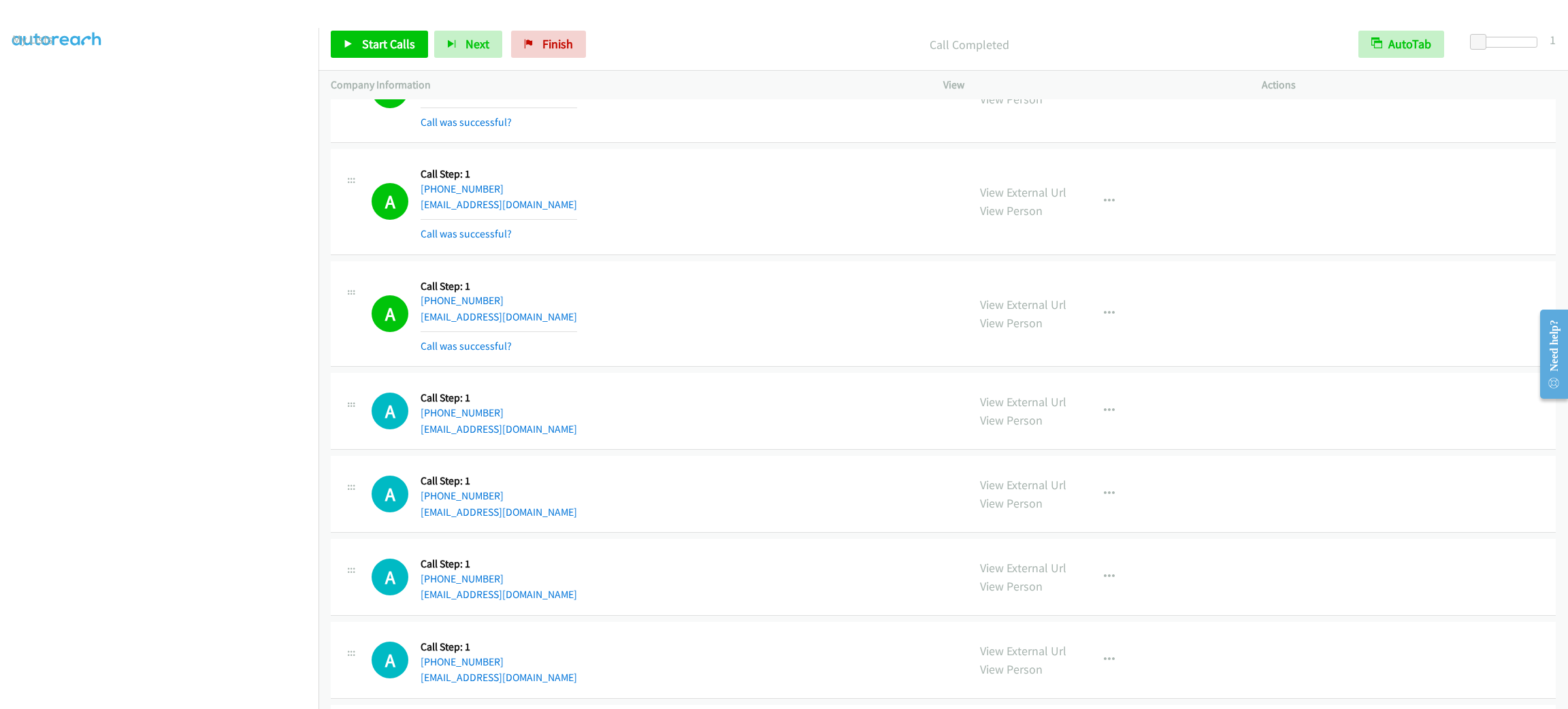
drag, startPoint x: 810, startPoint y: 149, endPoint x: 801, endPoint y: 151, distance: 9.2
click at [803, 144] on div "A Callback Scheduled Call Step: 1 America/Los_Angeles [PHONE_NUMBER] [EMAIL_ADD…" at bounding box center [944, 90] width 1225 height 106
click at [726, 298] on div "A Callback Scheduled Call Step: 1 America/New_York [PHONE_NUMBER] [EMAIL_ADDRES…" at bounding box center [664, 314] width 584 height 81
click at [423, 42] on link "Start Calls" at bounding box center [379, 44] width 97 height 27
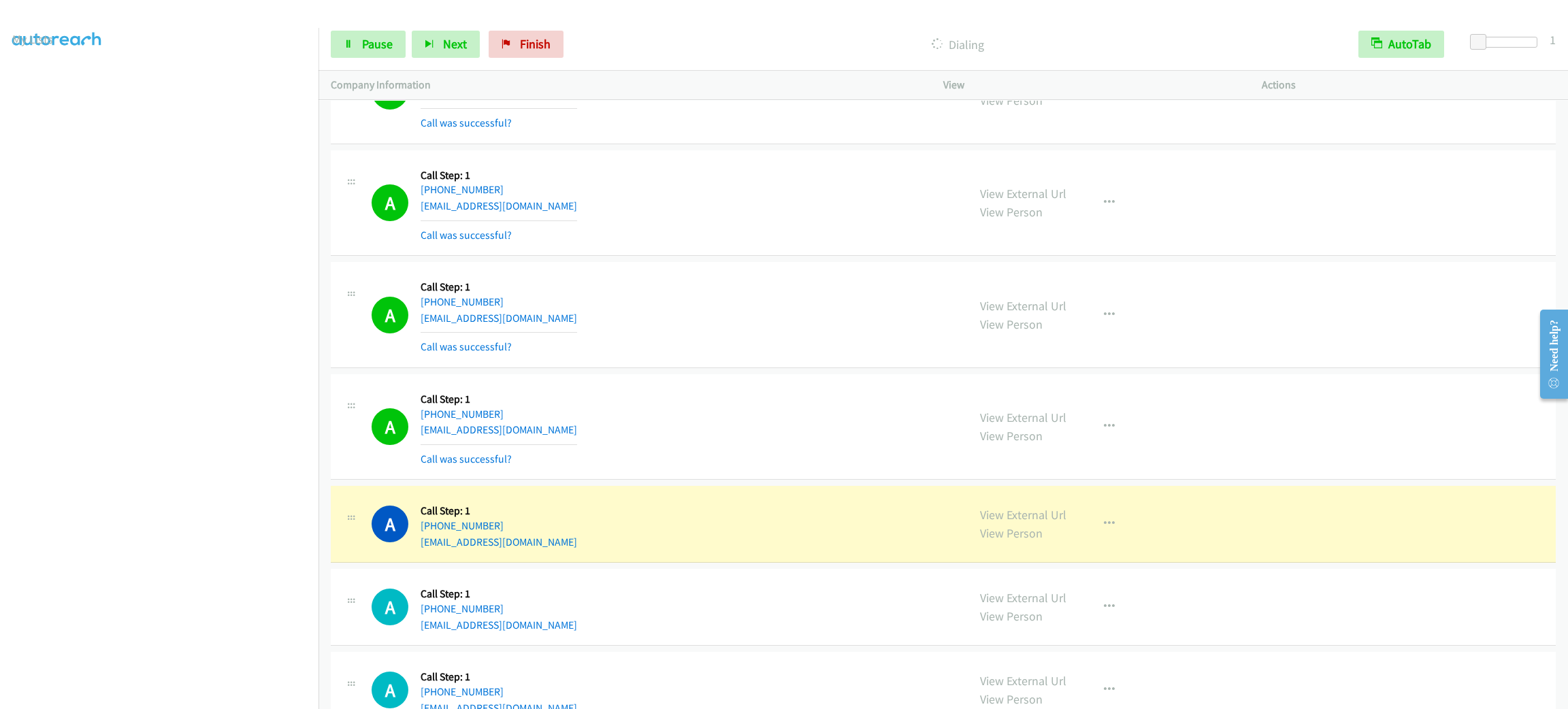
drag, startPoint x: 724, startPoint y: 262, endPoint x: 630, endPoint y: 262, distance: 94.0
click at [724, 256] on div "A Callback Scheduled Call Step: 1 [GEOGRAPHIC_DATA]/[GEOGRAPHIC_DATA] [PHONE_NU…" at bounding box center [944, 203] width 1225 height 106
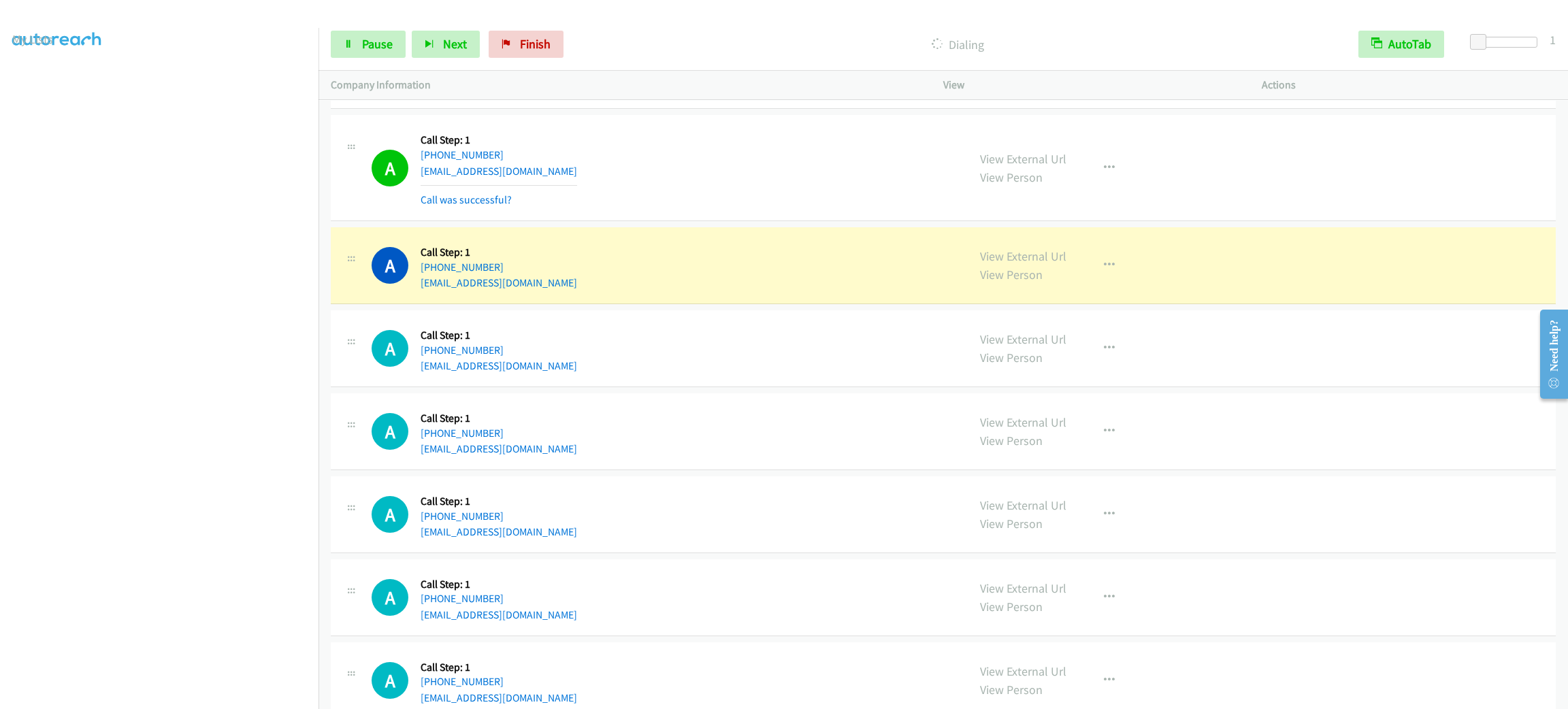
scroll to position [4119, 0]
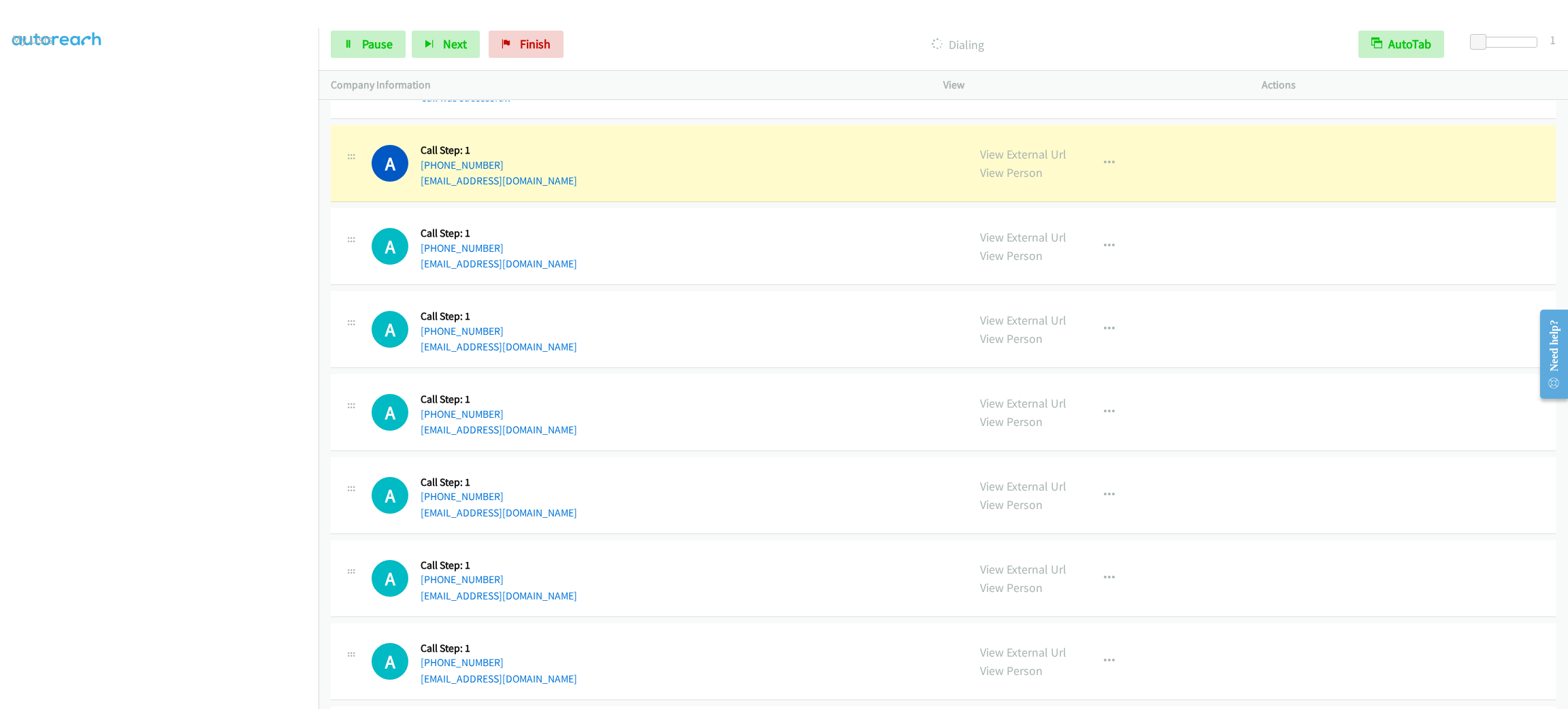
click at [644, 312] on div "A Callback Scheduled Call Step: 1 America/New_York [PHONE_NUMBER] [EMAIL_ADDRES…" at bounding box center [944, 330] width 1225 height 77
click at [644, 310] on div "A Callback Scheduled Call Step: 1 America/New_York [PHONE_NUMBER] [EMAIL_ADDRES…" at bounding box center [944, 330] width 1225 height 77
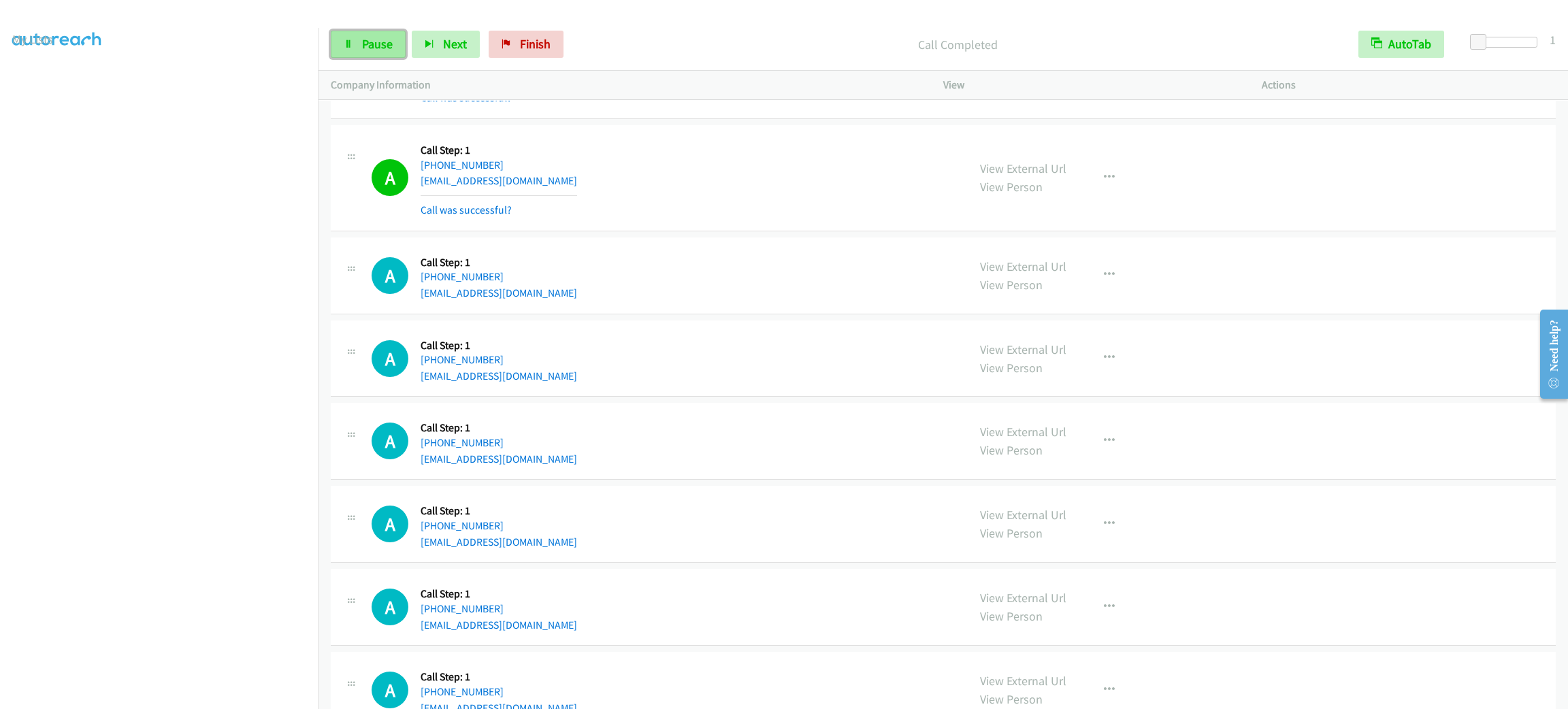
click at [378, 52] on link "Pause" at bounding box center [368, 44] width 75 height 27
click at [378, 52] on link "Start Calls" at bounding box center [379, 44] width 97 height 27
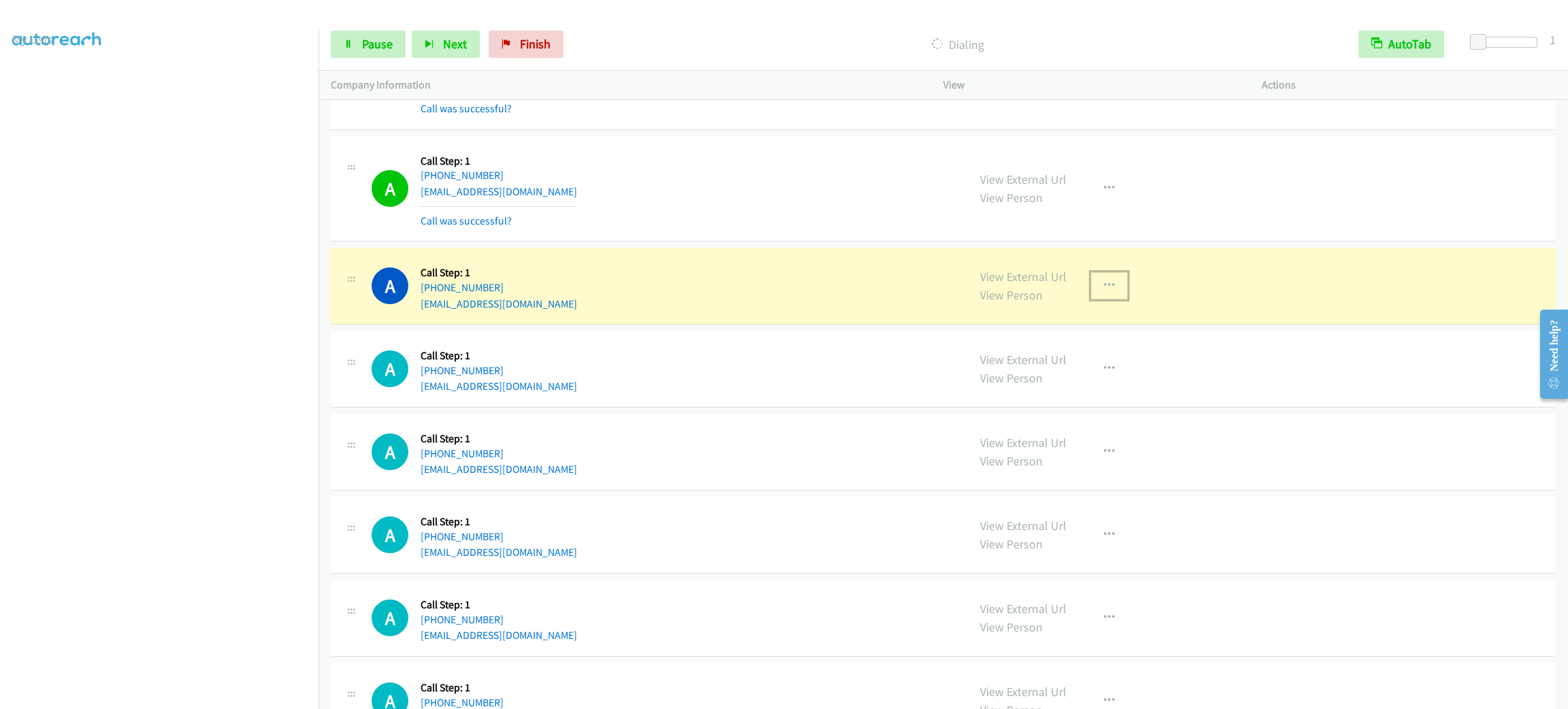
click at [1105, 290] on icon "button" at bounding box center [1109, 286] width 11 height 11
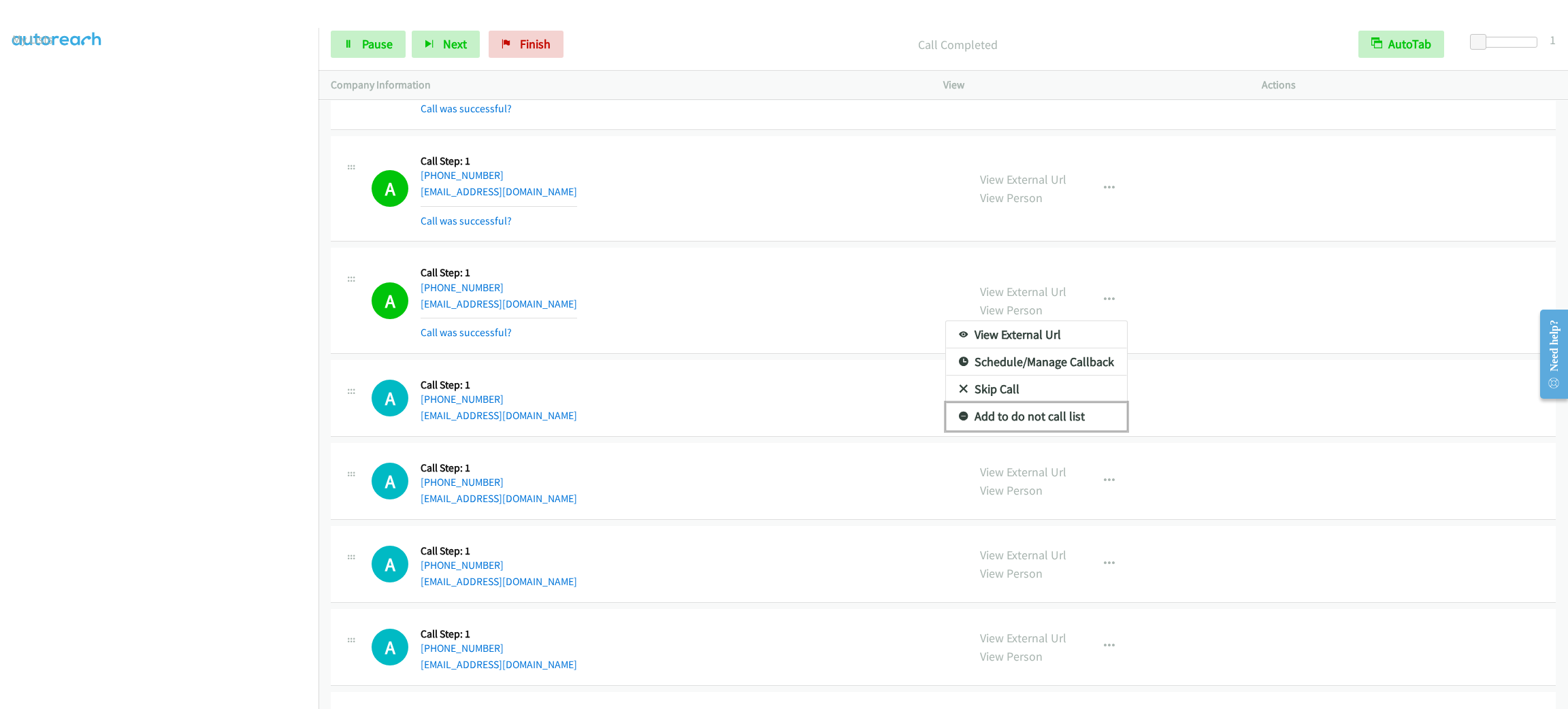
click at [1115, 430] on link "Add to do not call list" at bounding box center [1036, 416] width 181 height 27
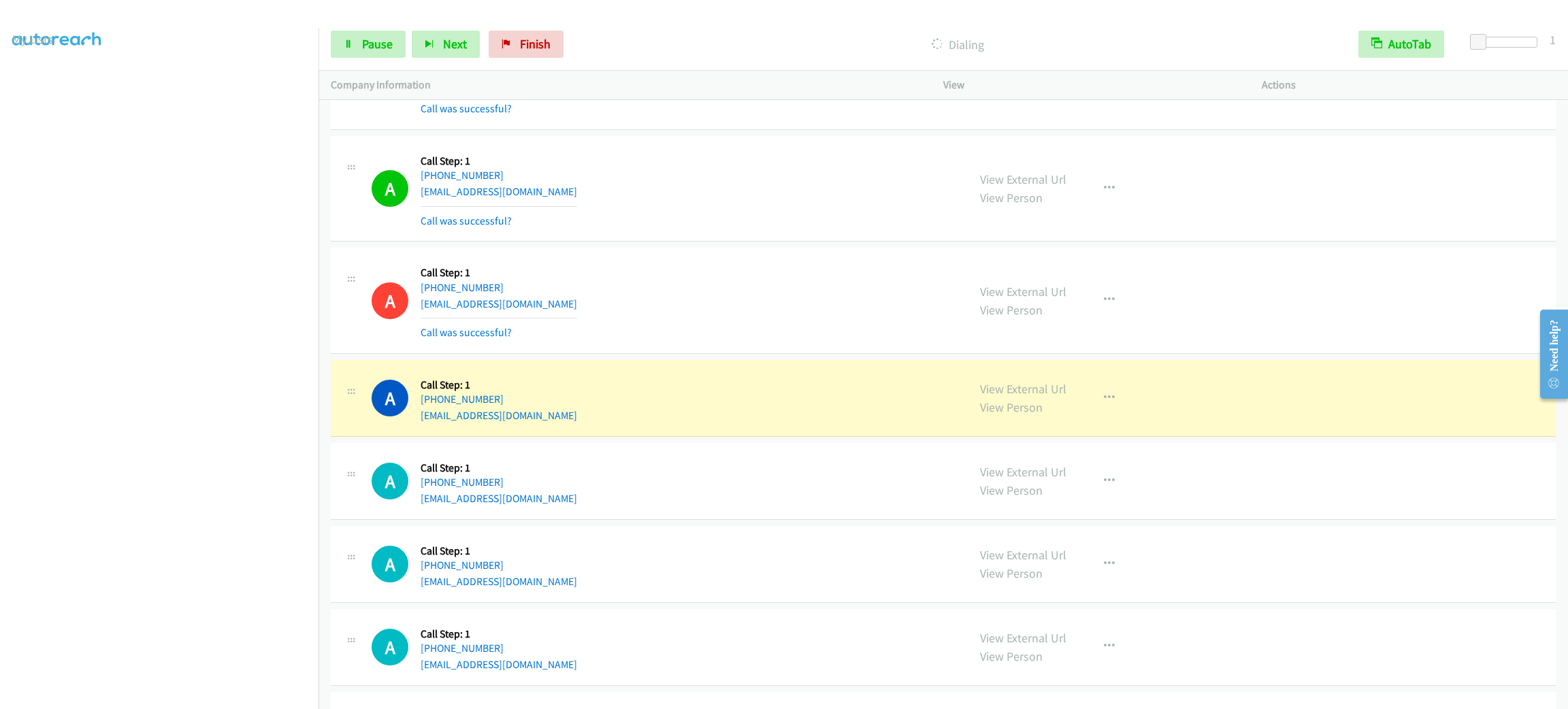
scroll to position [4731, 0]
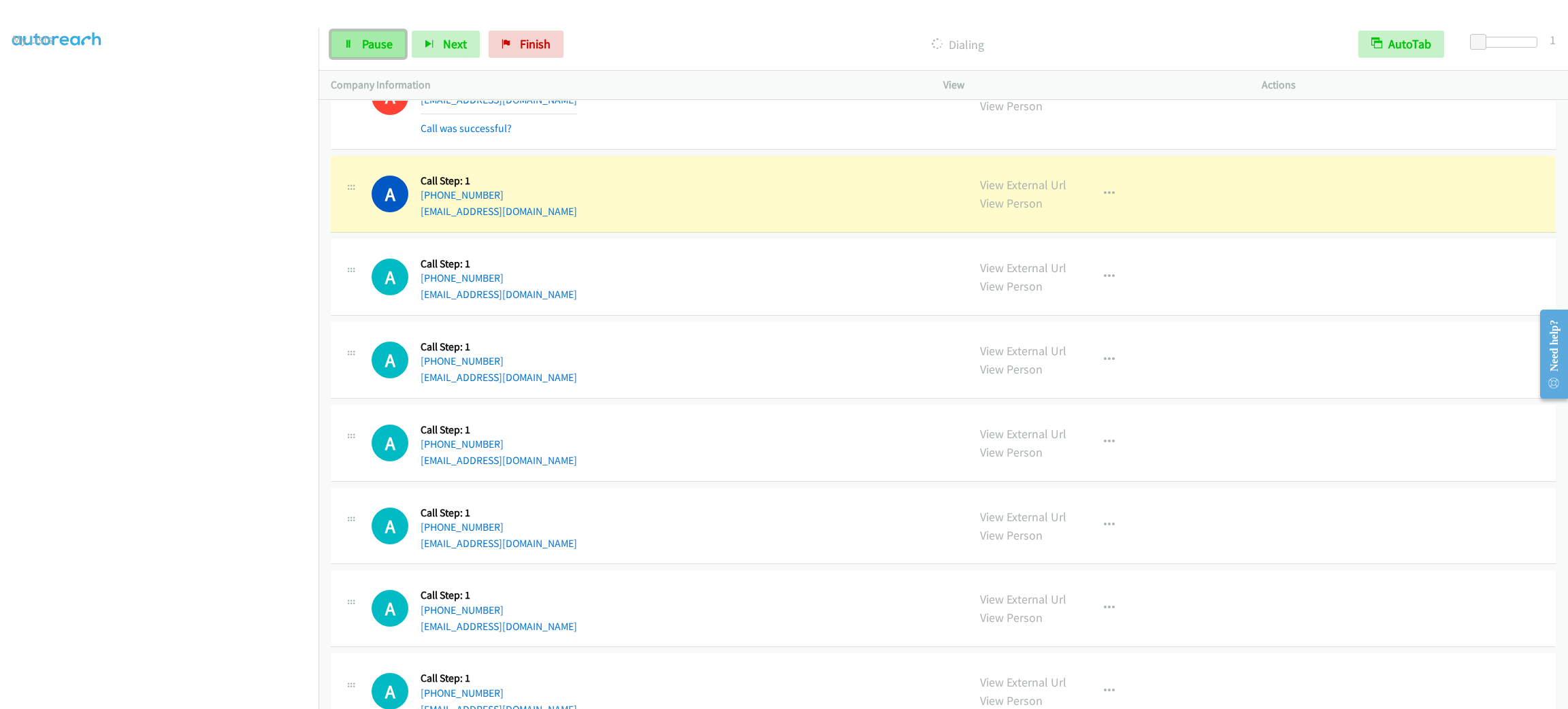
click at [346, 48] on link "Pause" at bounding box center [368, 44] width 75 height 27
drag, startPoint x: 599, startPoint y: 244, endPoint x: 621, endPoint y: 256, distance: 25.1
click at [602, 236] on td "A Callback Scheduled Call Step: 1 America/New_York [PHONE_NUMBER] [EMAIL_ADDRES…" at bounding box center [943, 194] width 1250 height 83
click at [640, 247] on td "A Callback Scheduled Call Step: 1 America/New_York [PHONE_NUMBER] [EMAIL_ADDRES…" at bounding box center [943, 277] width 1250 height 83
click at [1236, 218] on div "View External Url View Person View External Url Email Schedule/Manage Callback …" at bounding box center [1133, 194] width 331 height 52
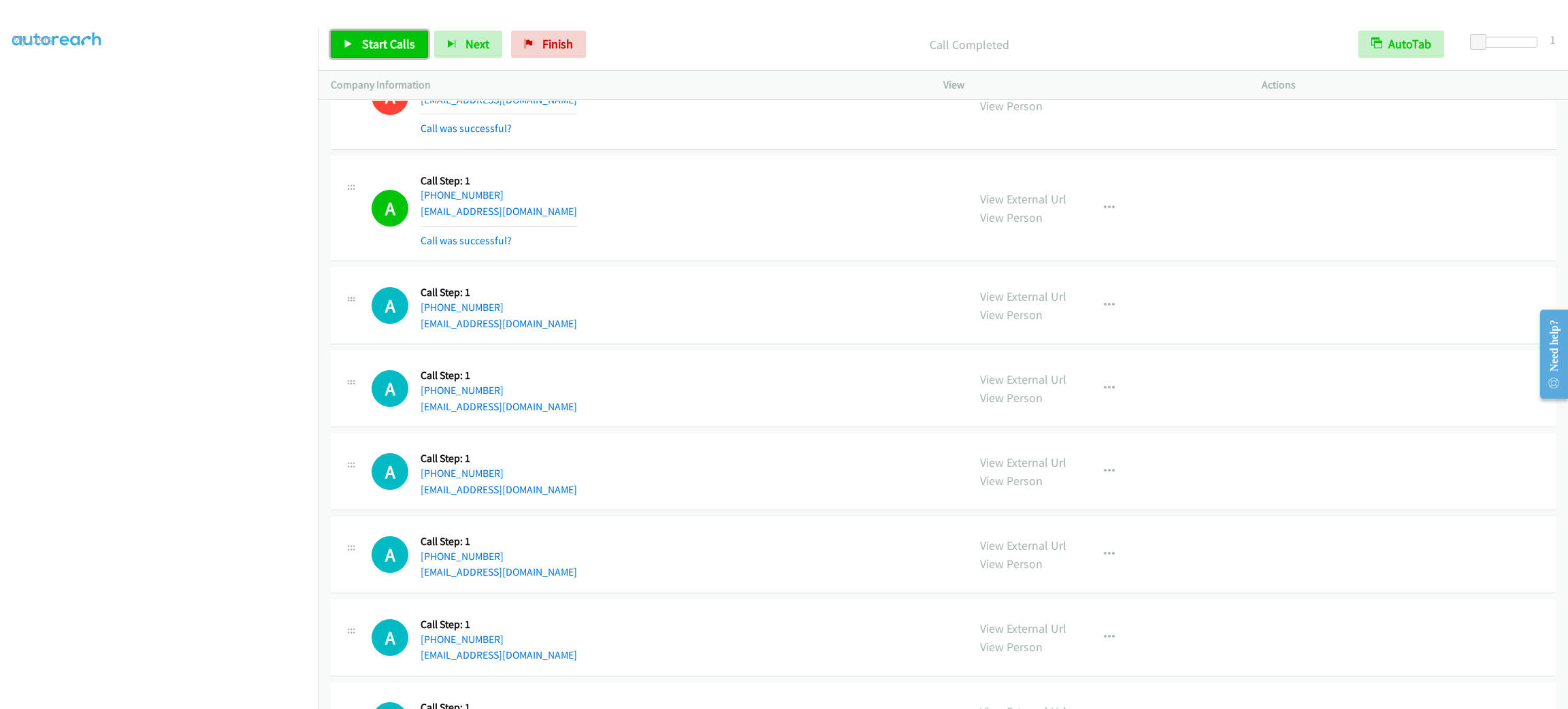
click at [410, 47] on span "Start Calls" at bounding box center [389, 44] width 53 height 16
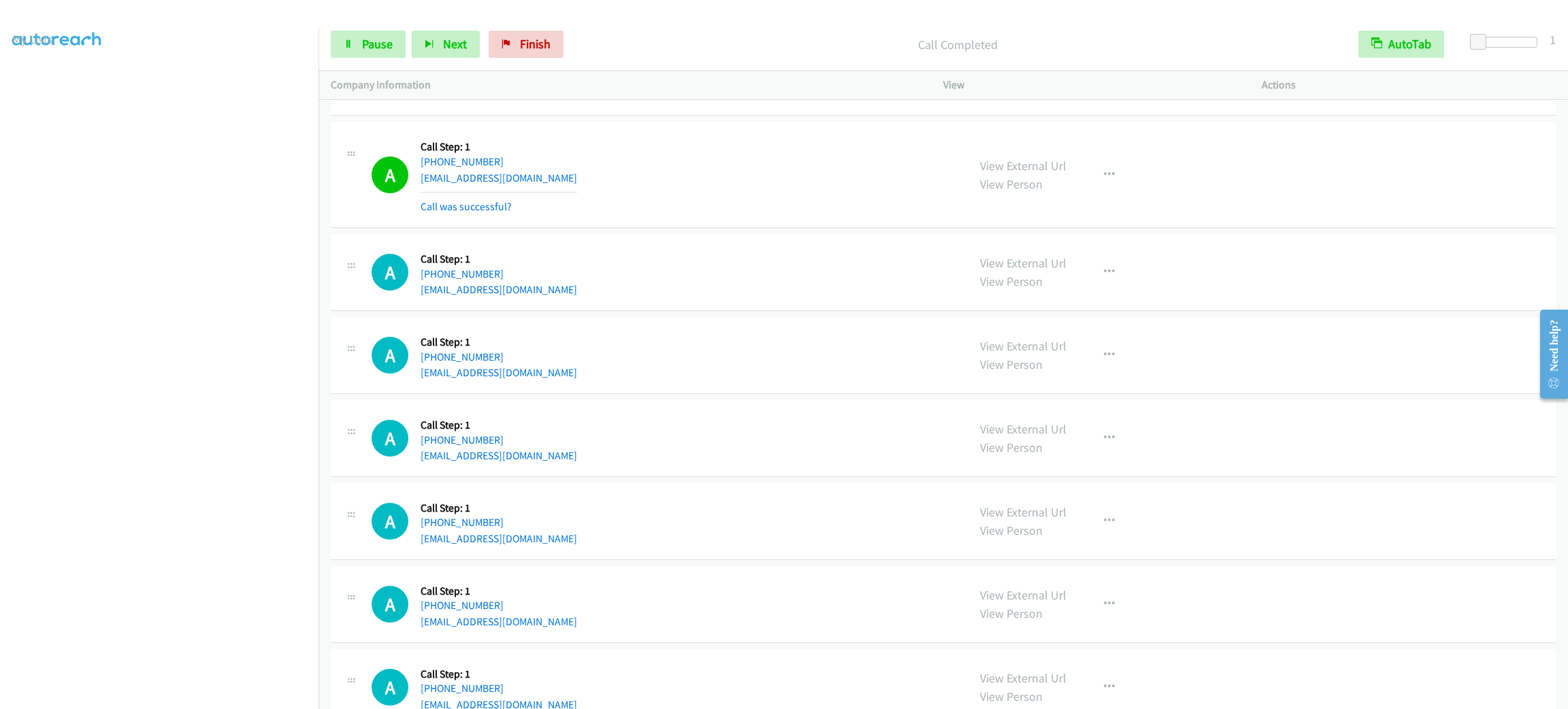
scroll to position [5988, 0]
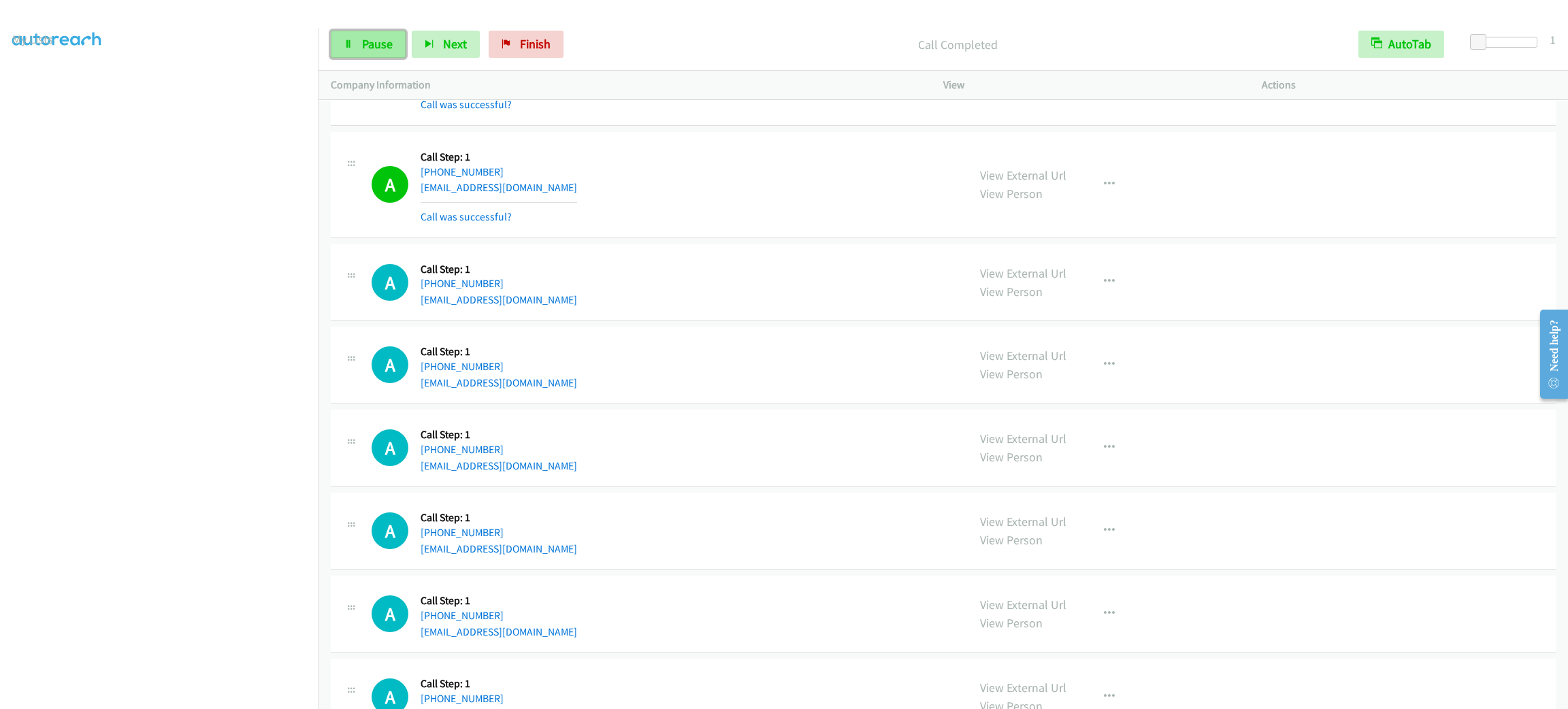
click at [391, 36] on span "Pause" at bounding box center [377, 44] width 30 height 16
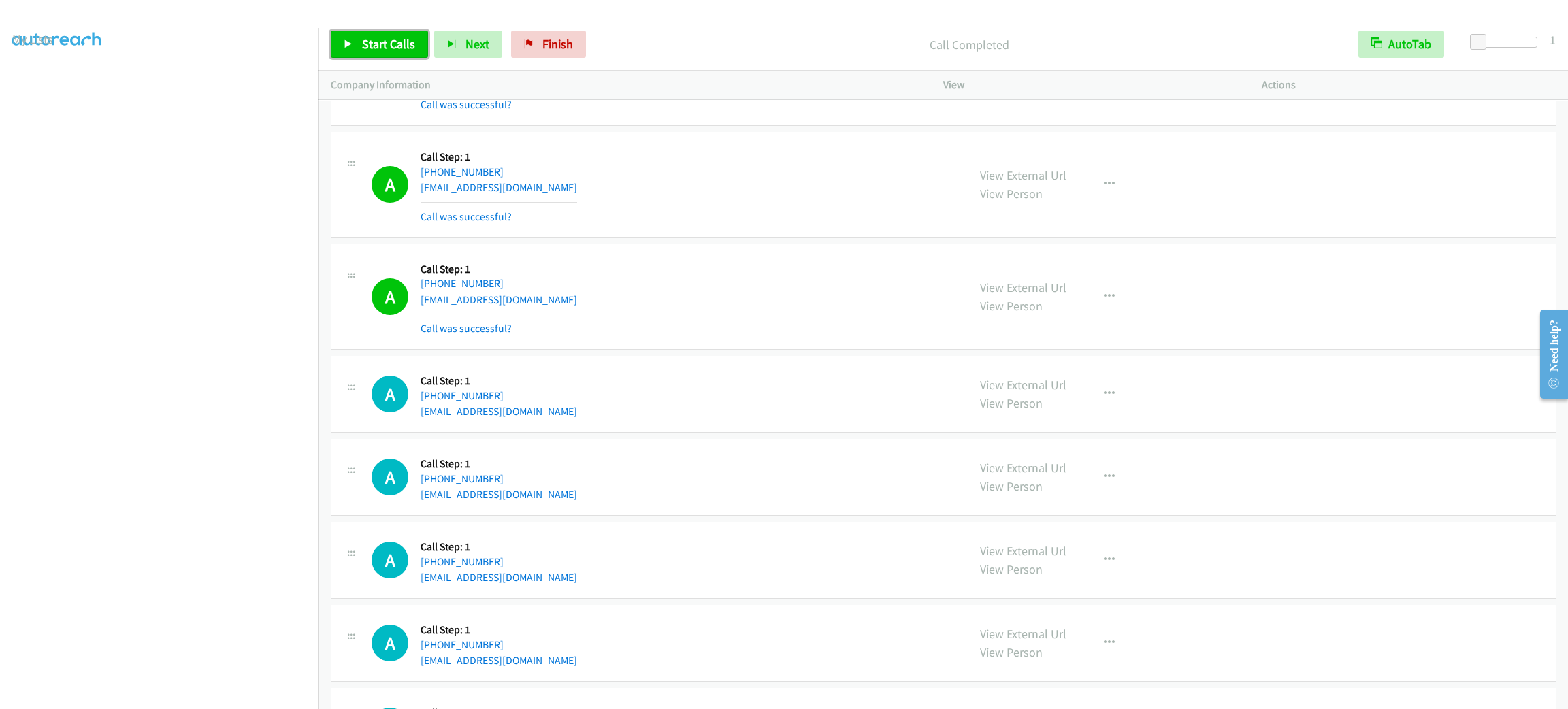
click at [390, 52] on link "Start Calls" at bounding box center [379, 44] width 97 height 27
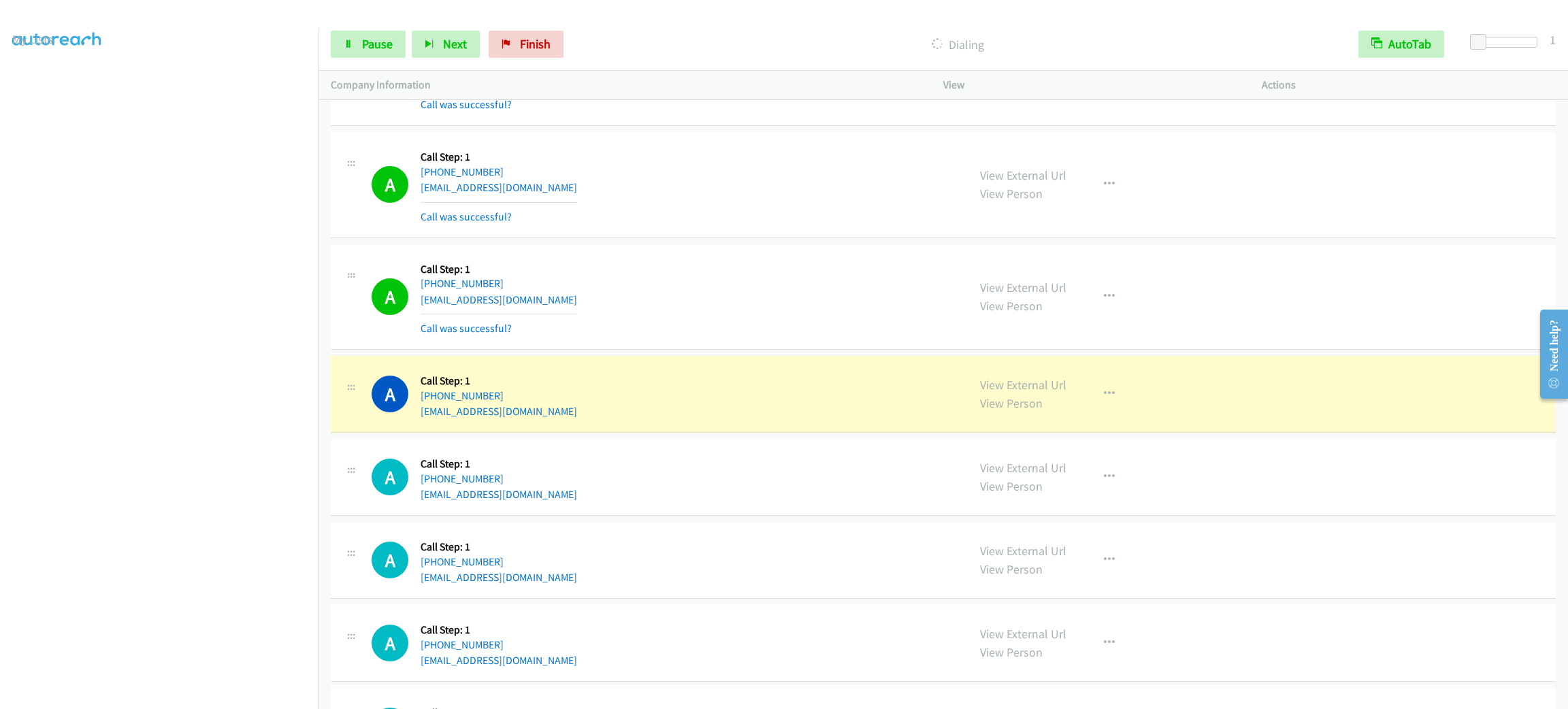
click at [374, 22] on div "Start Calls Pause Next Finish Dialing AutoTab AutoTab 1" at bounding box center [943, 44] width 1250 height 53
click at [374, 34] on link "Pause" at bounding box center [368, 44] width 75 height 27
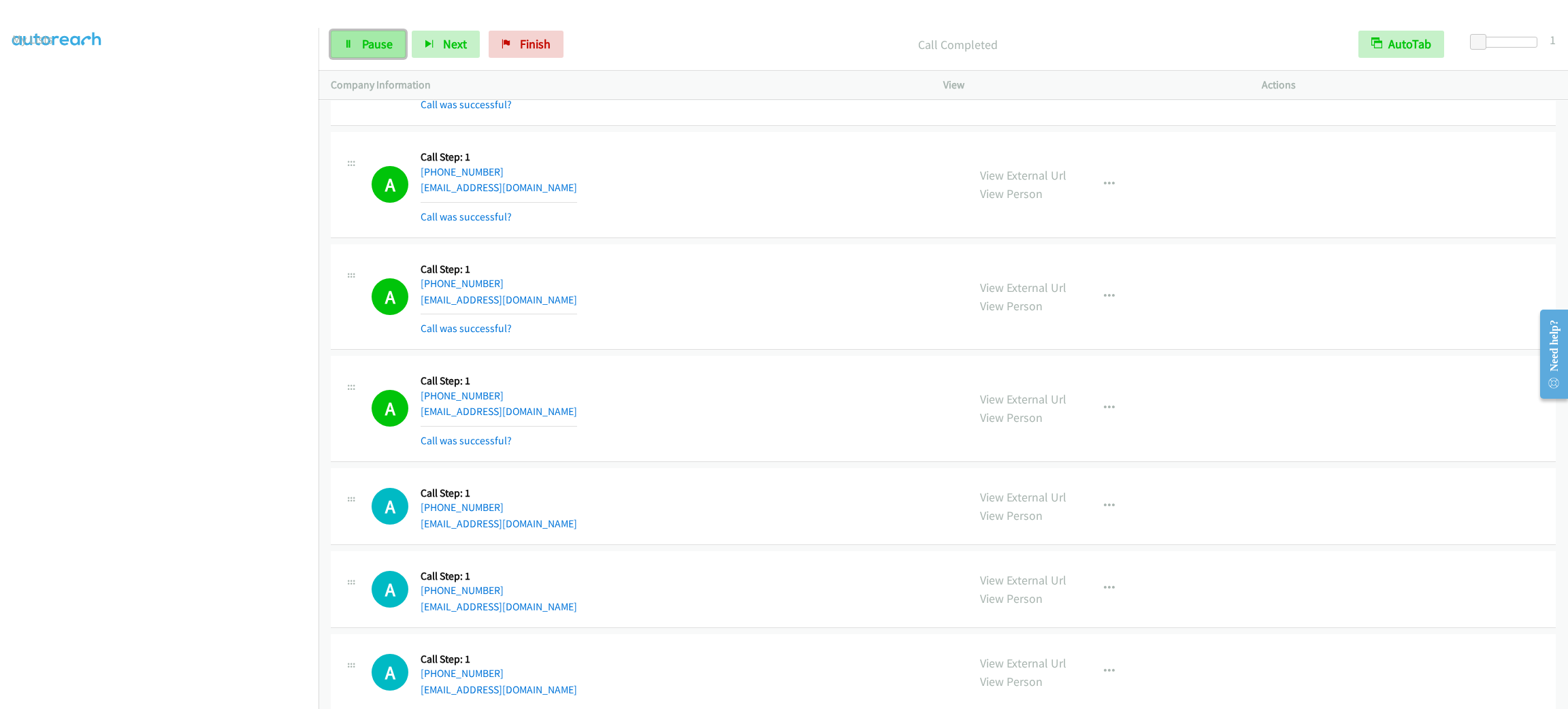
drag, startPoint x: 374, startPoint y: 34, endPoint x: 364, endPoint y: 36, distance: 10.2
click at [364, 36] on span "Pause" at bounding box center [377, 44] width 30 height 16
